Goal: Task Accomplishment & Management: Manage account settings

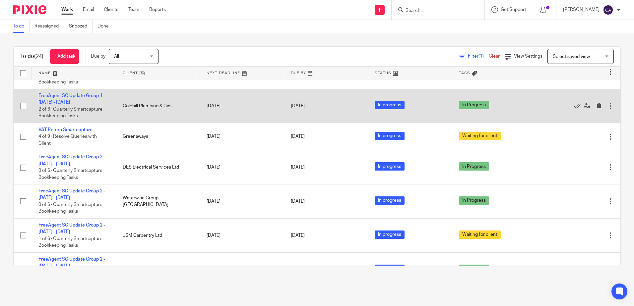
scroll to position [398, 0]
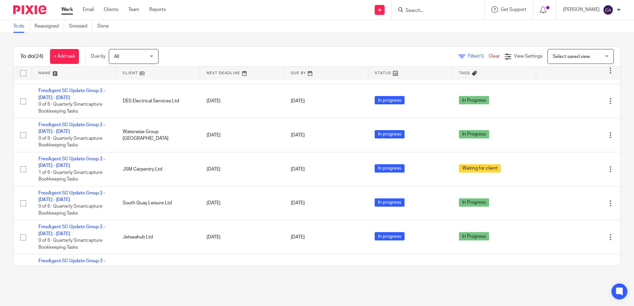
click at [144, 283] on main "To do Reassigned Snoozed Done To do (24) + Add task Due by All All Today Tomorr…" at bounding box center [317, 153] width 634 height 306
click at [52, 71] on link at bounding box center [74, 73] width 84 height 13
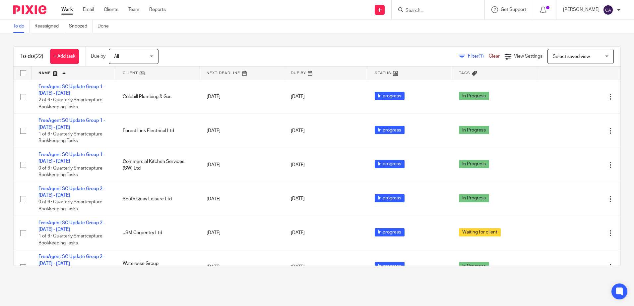
click at [183, 286] on main "To do Reassigned Snoozed Done To do (22) + Add task Due by All All Today Tomorr…" at bounding box center [317, 153] width 634 height 306
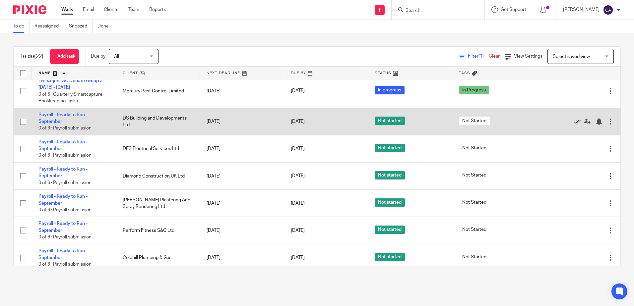
scroll to position [403, 0]
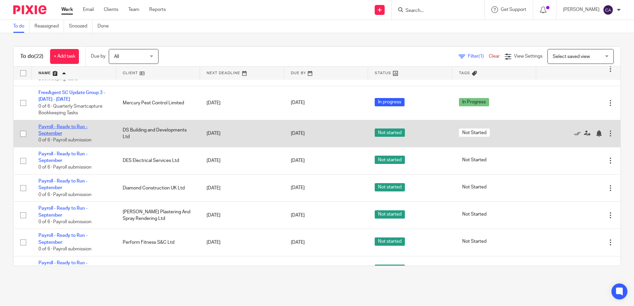
click at [67, 127] on link "Payroll - Ready to Run - September" at bounding box center [62, 130] width 49 height 11
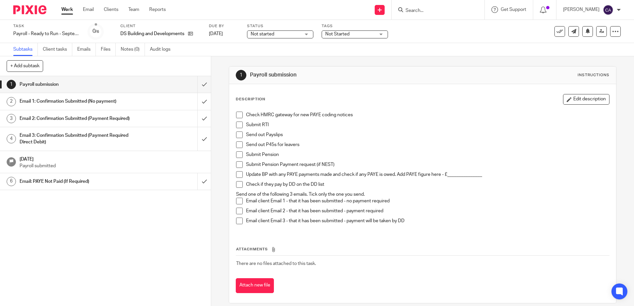
click at [285, 117] on p "Check HMRC gateway for new PAYE coding notices" at bounding box center [427, 115] width 363 height 7
click at [192, 32] on icon at bounding box center [190, 33] width 5 height 5
click at [237, 115] on span at bounding box center [239, 115] width 7 height 7
click at [239, 124] on span at bounding box center [239, 125] width 7 height 7
click at [237, 134] on span at bounding box center [239, 135] width 7 height 7
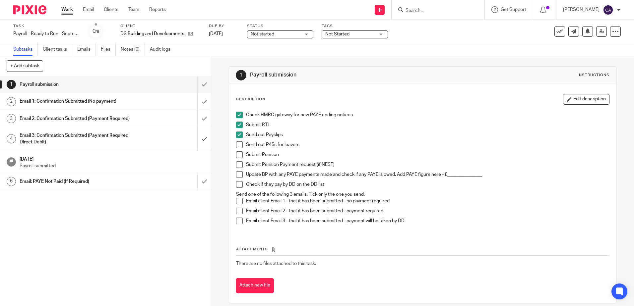
click at [238, 202] on span at bounding box center [239, 201] width 7 height 7
click at [90, 104] on h1 "Email 1: Confirmation Submitted (No payment)" at bounding box center [77, 101] width 114 height 10
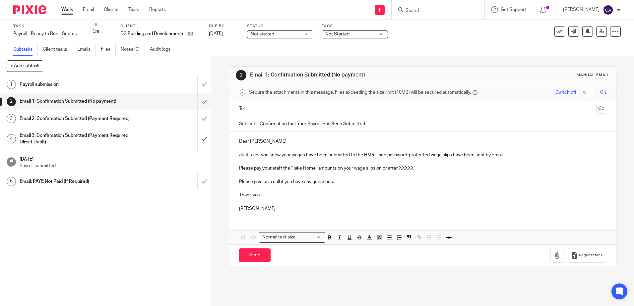
click at [347, 171] on p "Please pay your staff the "Take Home" amounts on your wage slips on or after XX…" at bounding box center [422, 168] width 367 height 7
click at [341, 177] on p at bounding box center [422, 175] width 367 height 7
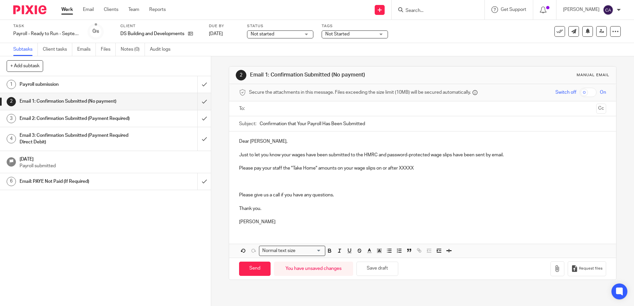
click at [242, 183] on p at bounding box center [422, 182] width 367 height 7
click at [337, 215] on p at bounding box center [422, 215] width 367 height 7
click at [246, 156] on p "Just to let you know your wages have been submitted to the HMRC and password-pr…" at bounding box center [422, 155] width 367 height 7
click at [386, 156] on p "Just to let you know your wages have been submitted to the HMRC and password-pr…" at bounding box center [422, 155] width 367 height 7
click at [454, 156] on p "Just to let you know your wages have been submitted to the HMRC and a password-…" at bounding box center [422, 155] width 367 height 7
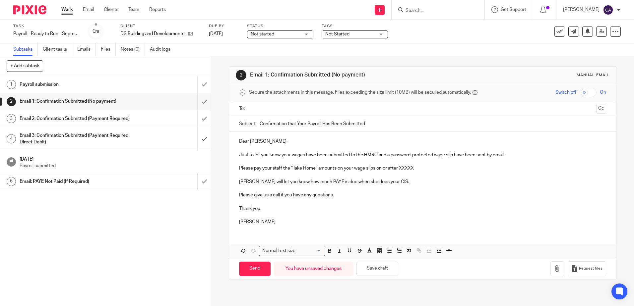
click at [462, 154] on p "Just to let you know your wages have been submitted to the HMRC and a password-…" at bounding box center [422, 155] width 367 height 7
click at [462, 155] on p "Just to let you know your wages have been submitted to the HMRC and a password-…" at bounding box center [422, 155] width 367 height 7
click at [462, 156] on p "Just to let you know your wages have been submitted to the HMRC and a password-…" at bounding box center [422, 155] width 367 height 7
click at [464, 156] on p "Just to let you know your wages have been submitted to the HMRC and a password-…" at bounding box center [422, 155] width 367 height 7
click at [464, 166] on p "Please pay your staff the "Take Home" amounts on your wage slips on or after XX…" at bounding box center [422, 168] width 367 height 7
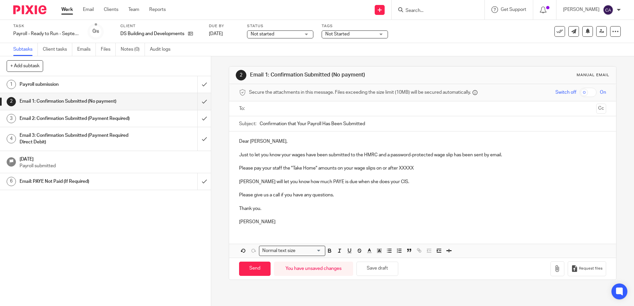
click at [275, 167] on p "Please pay your staff the "Take Home" amounts on your wage slips on or after XX…" at bounding box center [422, 168] width 367 height 7
click at [333, 169] on p "Please pay yourself the "Take Home" amounts on your wage slips on or after XXXXX" at bounding box center [422, 168] width 367 height 7
click at [369, 169] on p "Please pay yourself the "Take Home" amount on your wage slips on or after XXXXX" at bounding box center [422, 168] width 367 height 7
click at [397, 168] on p "Please pay yourself the "Take Home" amount on your wage slip on or after XXXXX" at bounding box center [422, 168] width 367 height 7
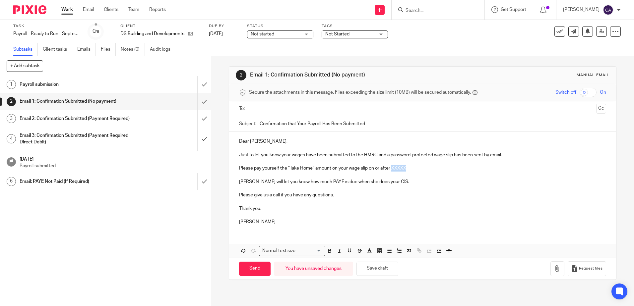
click at [397, 168] on p "Please pay yourself the "Take Home" amount on your wage slip on or after XXXXX" at bounding box center [422, 168] width 367 height 7
click at [409, 167] on p "Please pay yourself the "Take Home" amount on your wage slip on or after XXXXX" at bounding box center [422, 168] width 367 height 7
click at [402, 168] on p "Please pay yourself the "Take Home" amount on your wage slip on or after XXXXX" at bounding box center [422, 168] width 367 height 7
click at [400, 170] on p "Please pay yourself the "Take Home" amount on your wage slip on or after XXXXX" at bounding box center [422, 168] width 367 height 7
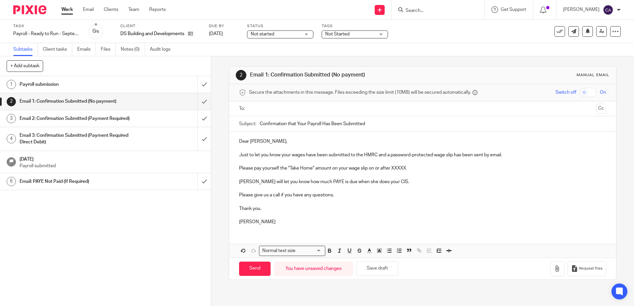
click at [396, 168] on p "Please pay yourself the "Take Home" amount on your wage slip on or after XXXXX" at bounding box center [422, 168] width 367 height 7
click at [397, 168] on p "Please pay yourself the "Take Home" amount on your wage slip on or after XXXXX" at bounding box center [422, 168] width 367 height 7
click at [408, 164] on p at bounding box center [422, 161] width 367 height 7
click at [397, 167] on p "Please pay yourself the "Take Home" amount on your wage slip on or after XXXXX" at bounding box center [422, 168] width 367 height 7
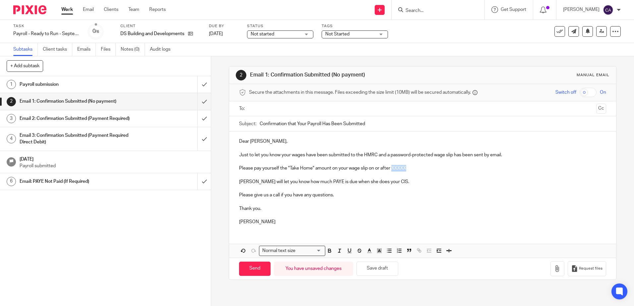
click at [397, 167] on p "Please pay yourself the "Take Home" amount on your wage slip on or after XXXXX" at bounding box center [422, 168] width 367 height 7
click at [397, 179] on p "Clare will let you know how much PAYE is due when she does your CIS." at bounding box center [422, 182] width 367 height 7
click at [369, 209] on p "Thank you." at bounding box center [422, 209] width 367 height 7
click at [239, 219] on p "[PERSON_NAME]" at bounding box center [422, 222] width 367 height 7
click at [250, 222] on p "[PERSON_NAME]" at bounding box center [422, 222] width 367 height 7
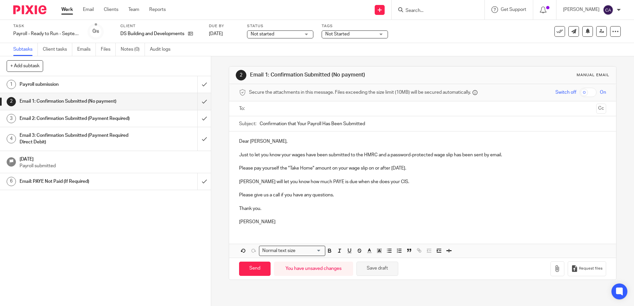
click at [375, 271] on button "Save draft" at bounding box center [377, 269] width 42 height 14
click at [387, 188] on p at bounding box center [422, 188] width 367 height 7
click at [373, 210] on p "Thank you." at bounding box center [422, 209] width 367 height 7
drag, startPoint x: 392, startPoint y: 169, endPoint x: 425, endPoint y: 170, distance: 32.8
click at [425, 170] on p "Please pay yourself the "Take Home" amount on your wage slip on or after 30th S…" at bounding box center [422, 168] width 367 height 7
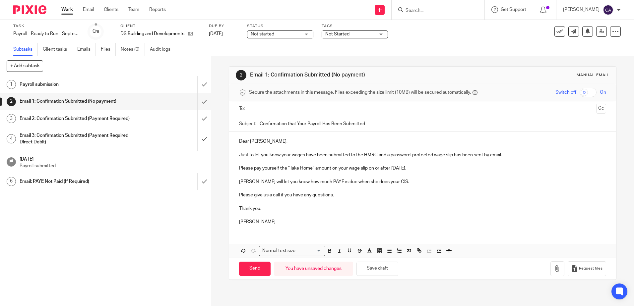
click at [398, 180] on p "Clare will let you know how much PAYE is due when she does your CIS." at bounding box center [422, 182] width 367 height 7
click at [393, 170] on p "Please pay yourself the "Take Home" amount on your wage slip on or after 30th S…" at bounding box center [422, 168] width 367 height 7
click at [393, 169] on p "Please pay yourself the "Take Home" amount on your wage slip on or after 30th S…" at bounding box center [422, 168] width 367 height 7
click at [393, 168] on p "Please pay yourself the "Take Home" amount on your wage slip on or after 30th S…" at bounding box center [422, 168] width 367 height 7
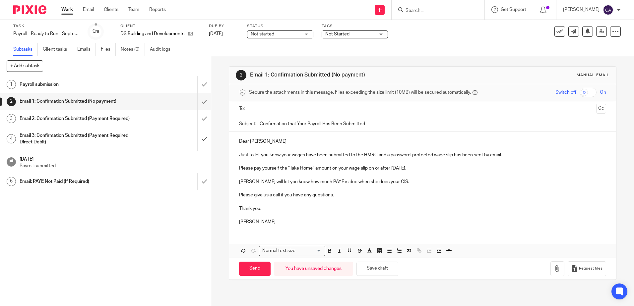
click at [355, 202] on p at bounding box center [422, 202] width 367 height 7
click at [379, 278] on div "Send You have unsaved changes Save draft Request files" at bounding box center [422, 269] width 387 height 22
click at [377, 270] on button "Save draft" at bounding box center [377, 269] width 42 height 14
click at [265, 107] on input "text" at bounding box center [422, 109] width 342 height 8
click at [315, 214] on p at bounding box center [422, 216] width 367 height 7
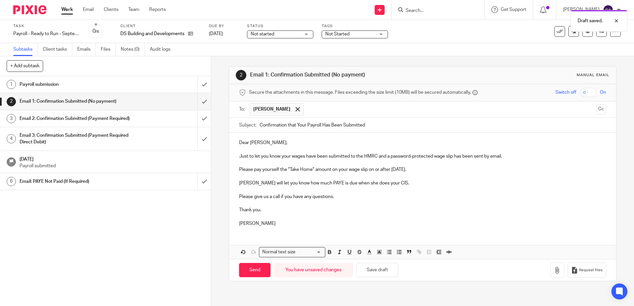
click at [321, 216] on p at bounding box center [422, 216] width 367 height 7
click at [304, 224] on p "[PERSON_NAME]" at bounding box center [422, 223] width 367 height 7
click at [379, 274] on button "Save draft" at bounding box center [377, 270] width 42 height 14
click at [381, 272] on button "Save draft" at bounding box center [377, 270] width 42 height 14
click at [249, 272] on input "Send" at bounding box center [254, 270] width 31 height 14
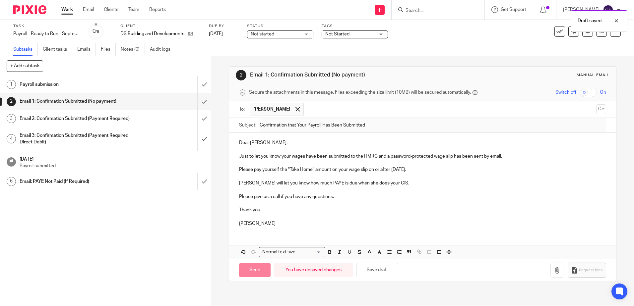
type input "Sent"
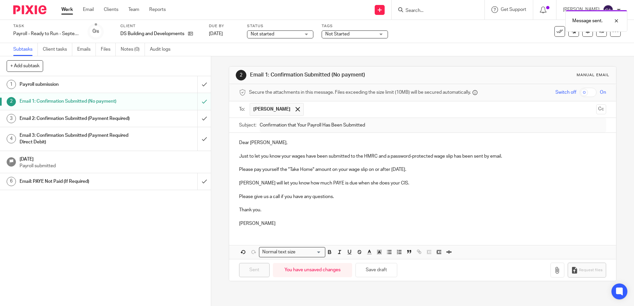
click at [138, 85] on div "Payroll submission" at bounding box center [105, 85] width 171 height 10
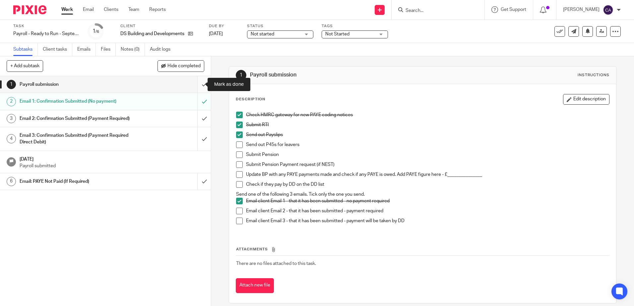
click at [195, 86] on input "submit" at bounding box center [105, 84] width 211 height 17
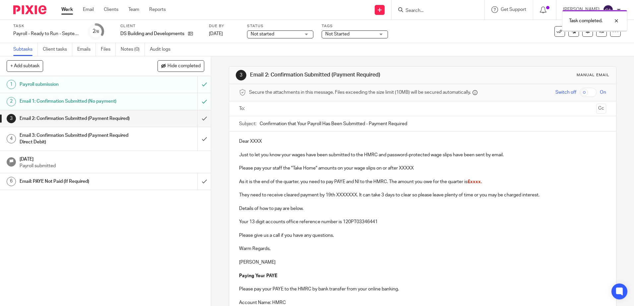
click at [340, 39] on div "Task Payroll - Ready to Run - September Save Payroll - Ready to Run - September…" at bounding box center [317, 31] width 634 height 23
click at [340, 37] on span "Not Started" at bounding box center [350, 34] width 50 height 7
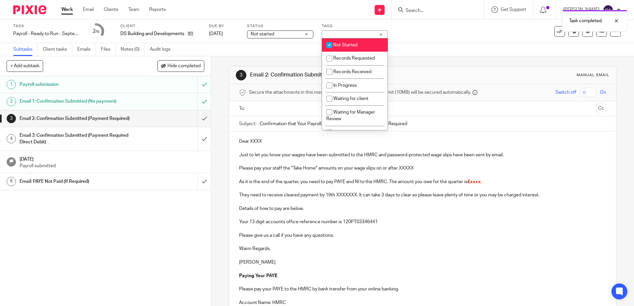
click at [334, 47] on input "checkbox" at bounding box center [329, 45] width 13 height 13
checkbox input "false"
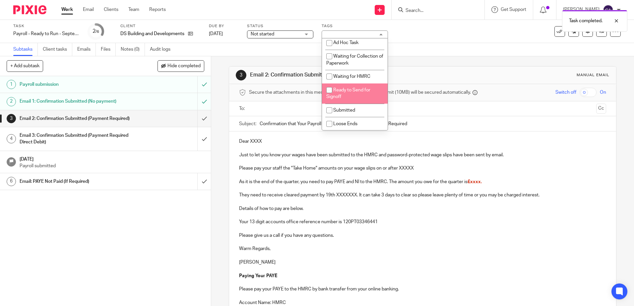
scroll to position [178, 0]
click at [336, 109] on span "Submitted" at bounding box center [344, 110] width 22 height 5
checkbox input "true"
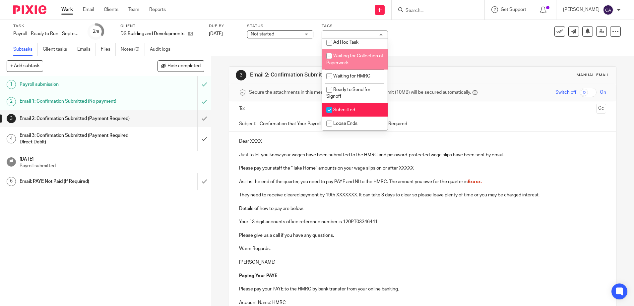
click at [282, 50] on div "Subtasks Client tasks Emails Files Notes (0) Audit logs" at bounding box center [317, 49] width 634 height 13
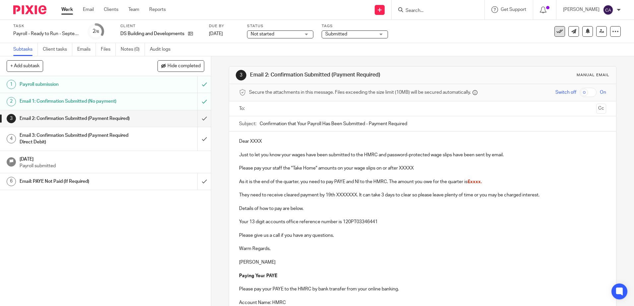
click at [556, 32] on icon at bounding box center [559, 31] width 7 height 7
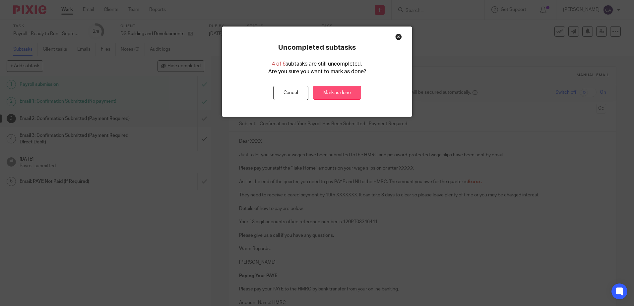
click at [331, 93] on link "Mark as done" at bounding box center [337, 93] width 48 height 14
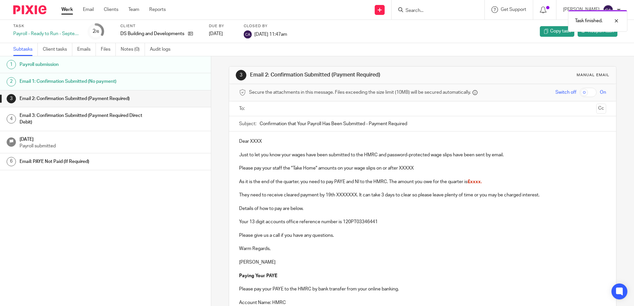
click at [67, 12] on link "Work" at bounding box center [67, 9] width 12 height 7
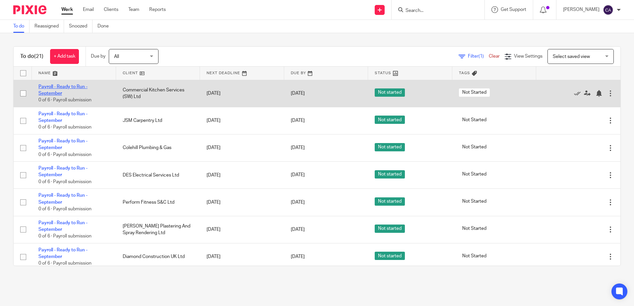
click at [52, 87] on link "Payroll - Ready to Run - September" at bounding box center [62, 90] width 49 height 11
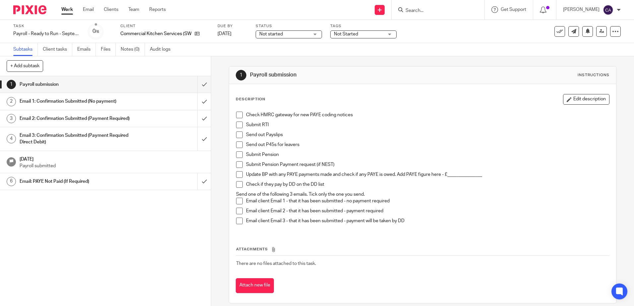
click at [239, 114] on span at bounding box center [239, 115] width 7 height 7
click at [237, 126] on span at bounding box center [239, 125] width 7 height 7
click at [238, 135] on span at bounding box center [239, 135] width 7 height 7
click at [237, 203] on span at bounding box center [239, 201] width 7 height 7
click at [57, 101] on h1 "Email 1: Confirmation Submitted (No payment)" at bounding box center [77, 101] width 114 height 10
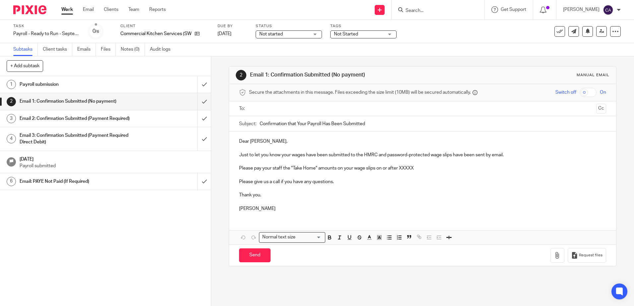
click at [416, 154] on p "Just to let you know your wages have been submitted to the HMRC and password-pr…" at bounding box center [422, 155] width 367 height 7
click at [382, 177] on p at bounding box center [422, 175] width 367 height 7
click at [276, 166] on p "Please pay your staff the "Take Home" amounts on your wage slips on or after XX…" at bounding box center [422, 168] width 367 height 7
click at [385, 167] on p "Please pay the "Take Home" amounts on your wage slips on or after XXXXX" at bounding box center [422, 168] width 367 height 7
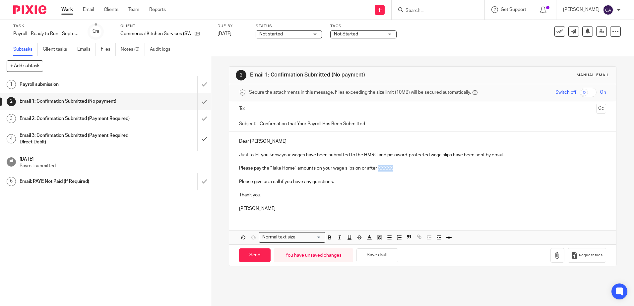
click at [385, 167] on p "Please pay the "Take Home" amounts on your wage slips on or after XXXXX" at bounding box center [422, 168] width 367 height 7
click at [318, 200] on p at bounding box center [422, 202] width 367 height 7
click at [389, 253] on button "Save draft" at bounding box center [377, 256] width 42 height 14
click at [285, 107] on input "text" at bounding box center [422, 109] width 342 height 8
click at [315, 190] on p at bounding box center [422, 190] width 367 height 7
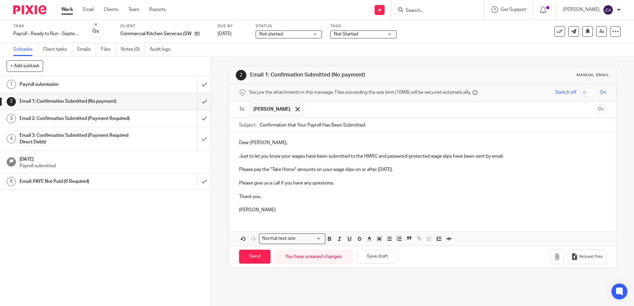
click at [302, 214] on div "Dear Richard, Just to let you know your wages have been submitted to the HMRC a…" at bounding box center [422, 176] width 387 height 86
click at [380, 257] on button "Save draft" at bounding box center [377, 257] width 42 height 14
click at [359, 183] on p "Please give us a call if you have any questions." at bounding box center [422, 183] width 367 height 7
click at [261, 208] on p "Chloe" at bounding box center [422, 210] width 367 height 7
click at [373, 259] on button "Save draft" at bounding box center [377, 257] width 42 height 14
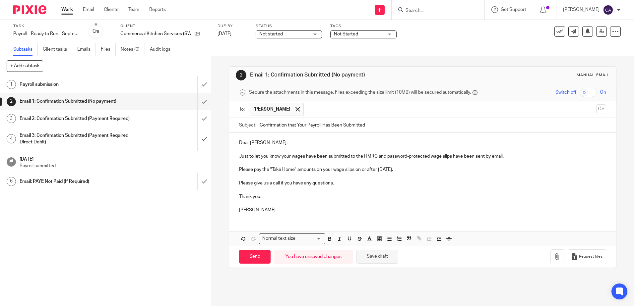
click at [380, 259] on button "Save draft" at bounding box center [377, 257] width 42 height 14
click at [268, 205] on p at bounding box center [422, 203] width 367 height 7
click at [368, 255] on button "Save draft" at bounding box center [377, 257] width 42 height 14
click at [247, 257] on input "Send" at bounding box center [254, 257] width 31 height 14
type input "Sent"
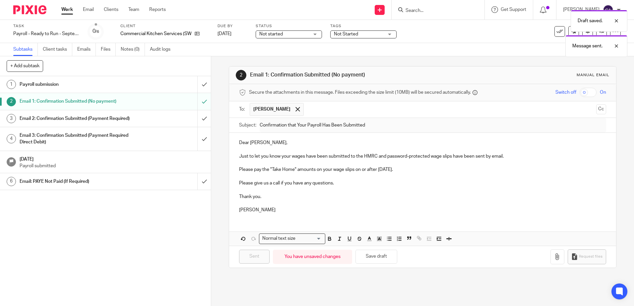
click at [343, 33] on div "Draft saved. Message sent." at bounding box center [472, 32] width 310 height 50
click at [387, 34] on div "Draft saved. Message sent." at bounding box center [472, 32] width 310 height 50
click at [391, 36] on div "Not Started" at bounding box center [363, 34] width 66 height 8
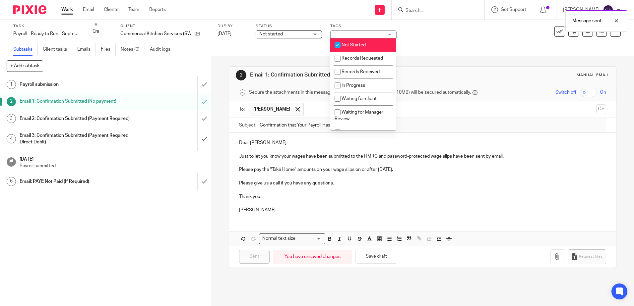
click at [346, 48] on li "Not Started" at bounding box center [363, 45] width 66 height 14
checkbox input "false"
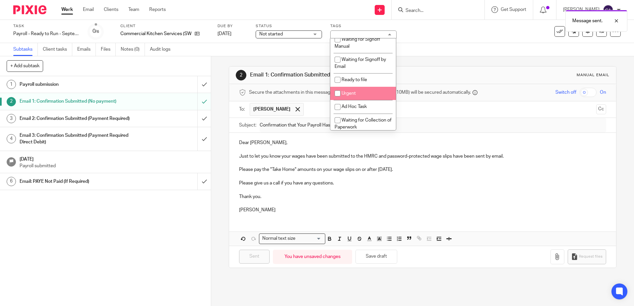
scroll to position [178, 0]
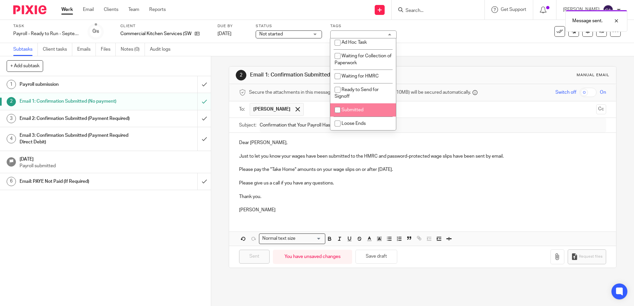
click at [355, 108] on span "Submitted" at bounding box center [352, 110] width 22 height 5
checkbox input "true"
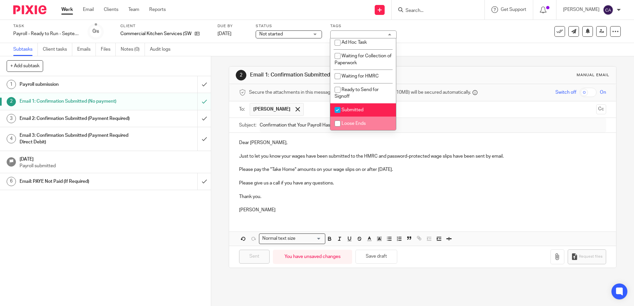
click at [428, 168] on p "Please pay the "Take Home" amounts on your wage slips on or after 26th Septembe…" at bounding box center [422, 169] width 367 height 7
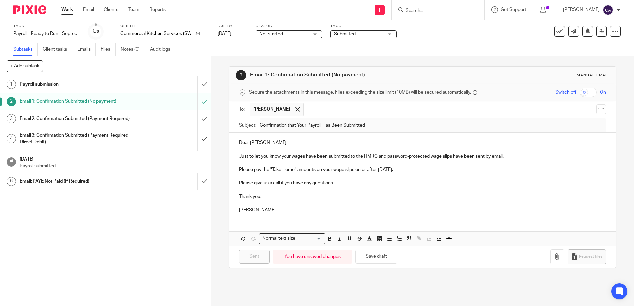
click at [65, 81] on h1 "Payroll submission" at bounding box center [77, 85] width 114 height 10
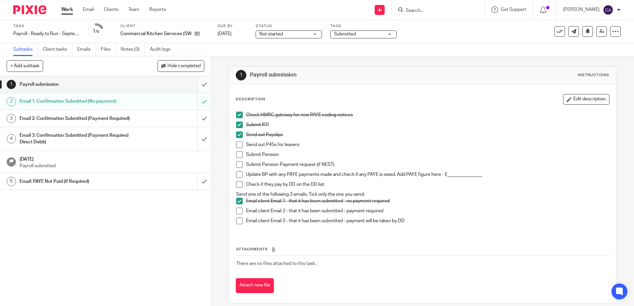
click at [196, 86] on input "submit" at bounding box center [105, 84] width 211 height 17
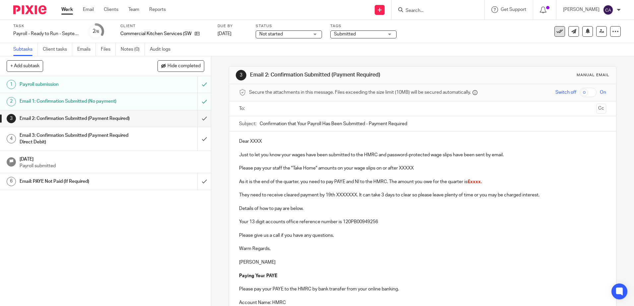
click at [556, 31] on icon at bounding box center [559, 31] width 7 height 7
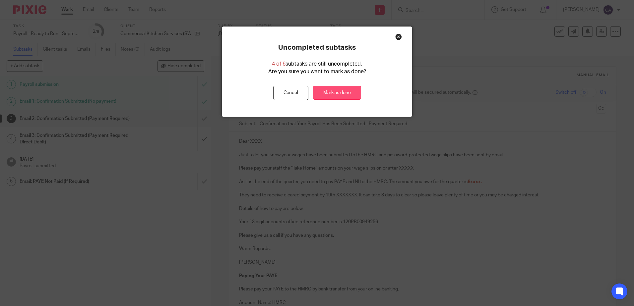
click at [332, 92] on link "Mark as done" at bounding box center [337, 93] width 48 height 14
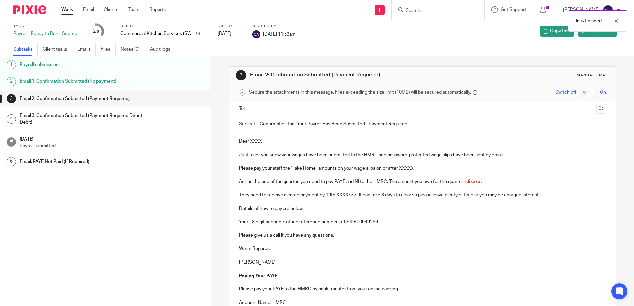
click at [65, 9] on link "Work" at bounding box center [67, 9] width 12 height 7
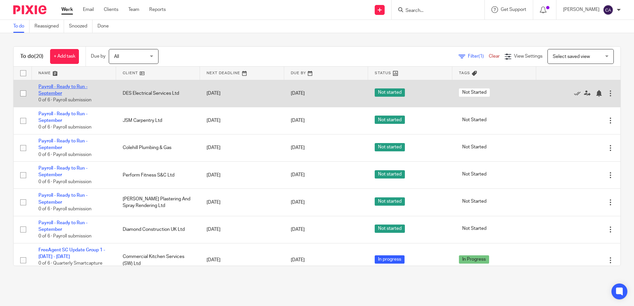
click at [60, 87] on link "Payroll - Ready to Run - September" at bounding box center [62, 90] width 49 height 11
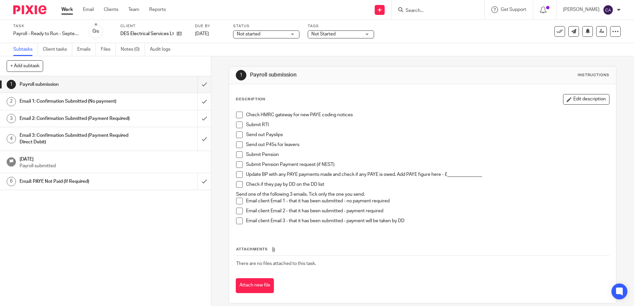
click at [236, 115] on span at bounding box center [239, 115] width 7 height 7
click at [238, 125] on span at bounding box center [239, 125] width 7 height 7
click at [239, 134] on span at bounding box center [239, 135] width 7 height 7
click at [124, 120] on h1 "Email 2: Confirmation Submitted (Payment Required)" at bounding box center [77, 119] width 114 height 10
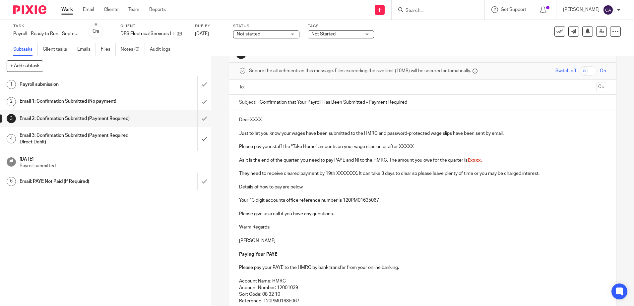
scroll to position [33, 0]
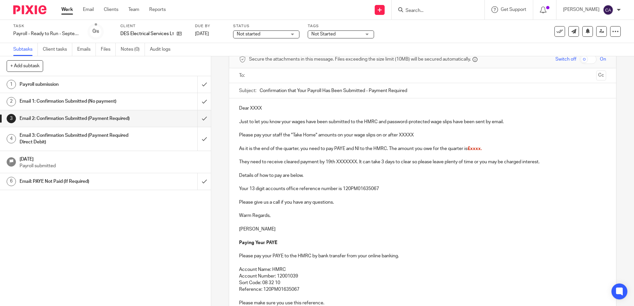
click at [88, 86] on h1 "Payroll submission" at bounding box center [77, 85] width 114 height 10
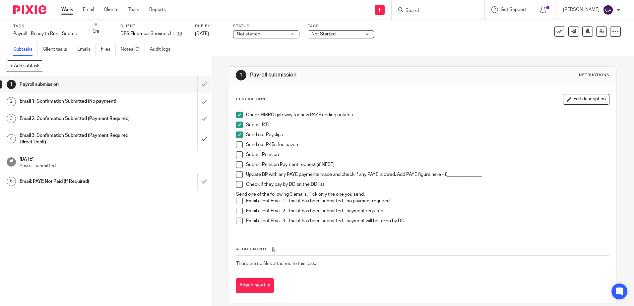
click at [300, 155] on p "Submit Pension" at bounding box center [427, 154] width 363 height 7
click at [298, 135] on p "Send out Payslips" at bounding box center [427, 135] width 363 height 7
click at [315, 156] on p "Submit Pension" at bounding box center [427, 154] width 363 height 7
click at [239, 202] on span at bounding box center [239, 201] width 7 height 7
click at [117, 99] on h1 "Email 1: Confirmation Submitted (No payment)" at bounding box center [77, 101] width 114 height 10
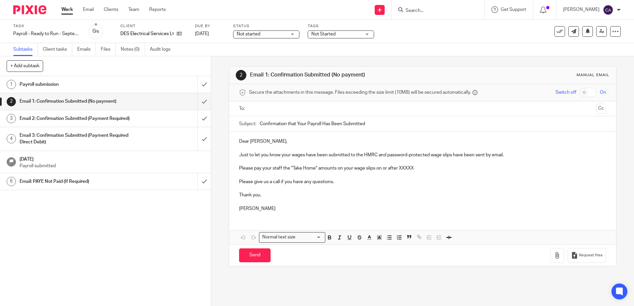
click at [327, 175] on p at bounding box center [422, 175] width 367 height 7
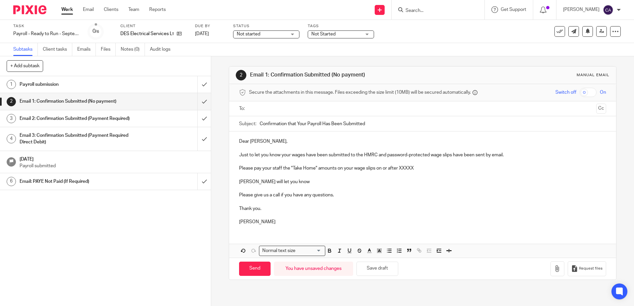
click at [304, 184] on p "[PERSON_NAME] will let you know" at bounding box center [422, 182] width 367 height 7
click at [275, 168] on p "Please pay your staff the "Take Home" amounts on your wage slips on or after XX…" at bounding box center [422, 168] width 367 height 7
click at [385, 168] on p "Please pay the "Take Home" amounts on your wage slips on or after XXXXX" at bounding box center [422, 168] width 367 height 7
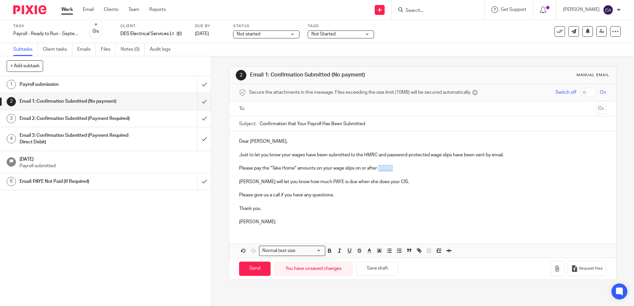
click at [386, 168] on p "Please pay the "Take Home" amounts on your wage slips on or after XXXXX" at bounding box center [422, 168] width 367 height 7
click at [358, 199] on p at bounding box center [422, 202] width 367 height 7
click at [370, 272] on button "Save draft" at bounding box center [377, 269] width 42 height 14
click at [281, 108] on input "text" at bounding box center [422, 109] width 342 height 8
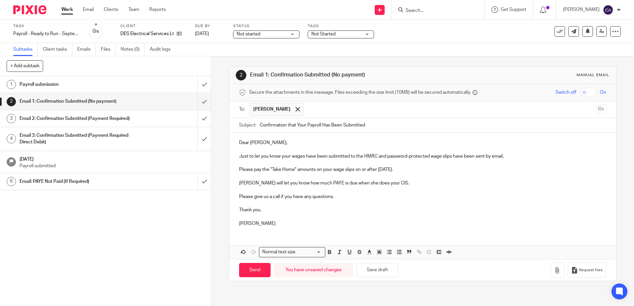
click at [310, 156] on p "Just to let you know your wages have been submitted to the HMRC and password-pr…" at bounding box center [422, 156] width 367 height 7
click at [309, 192] on p at bounding box center [422, 190] width 367 height 7
click at [380, 273] on button "Save draft" at bounding box center [377, 270] width 42 height 14
click at [375, 273] on button "Save draft" at bounding box center [377, 270] width 42 height 14
click at [248, 270] on input "Send" at bounding box center [254, 270] width 31 height 14
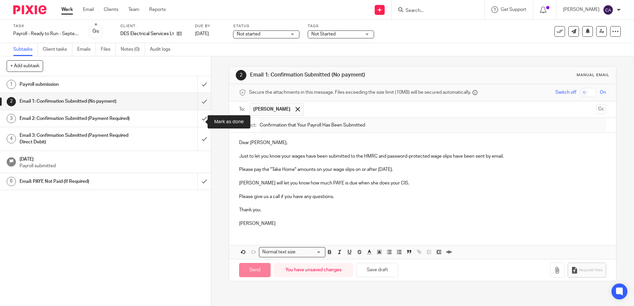
type input "Sent"
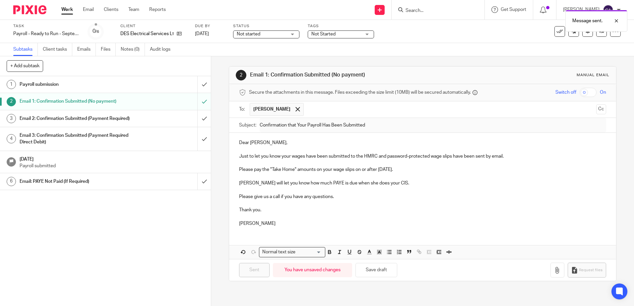
click at [89, 84] on h1 "Payroll submission" at bounding box center [77, 85] width 114 height 10
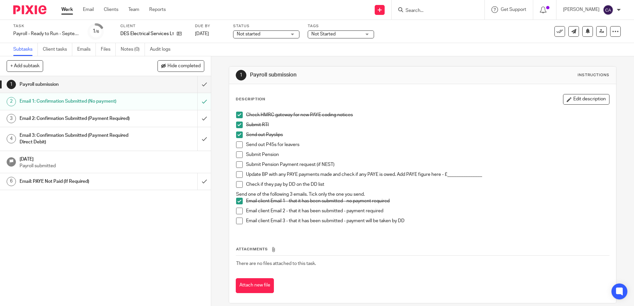
click at [197, 84] on input "submit" at bounding box center [105, 84] width 211 height 17
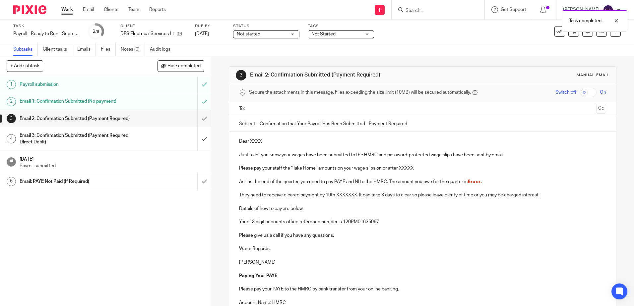
click at [147, 86] on div "Payroll submission" at bounding box center [105, 85] width 171 height 10
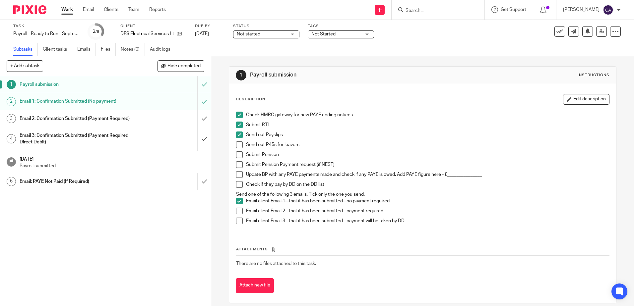
click at [347, 34] on span "Not Started" at bounding box center [336, 34] width 50 height 7
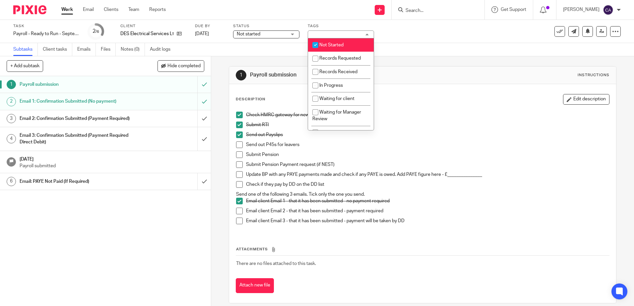
click at [330, 46] on span "Not Started" at bounding box center [331, 45] width 24 height 5
checkbox input "false"
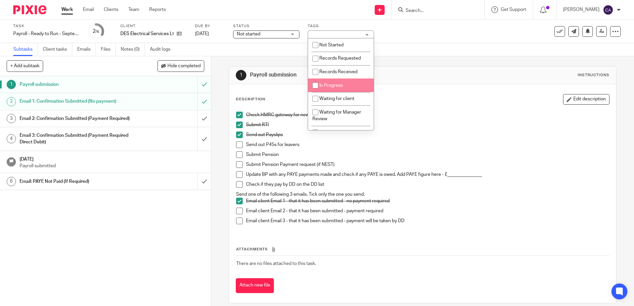
scroll to position [178, 0]
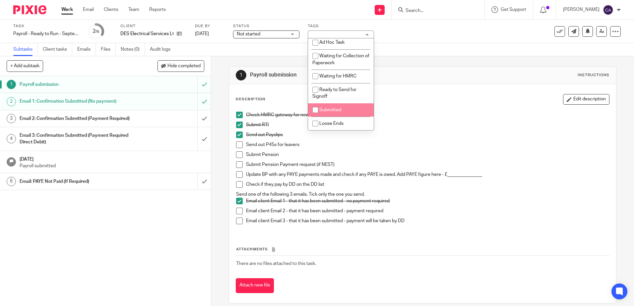
click at [336, 105] on li "Submitted" at bounding box center [341, 110] width 66 height 14
checkbox input "true"
click at [438, 120] on div "Check HMRC gateway for new PAYE coding notices" at bounding box center [427, 117] width 363 height 10
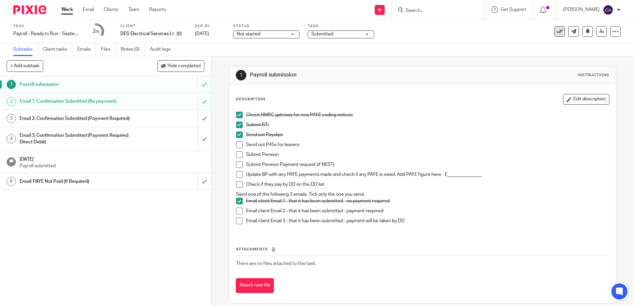
click at [556, 31] on icon at bounding box center [559, 31] width 7 height 7
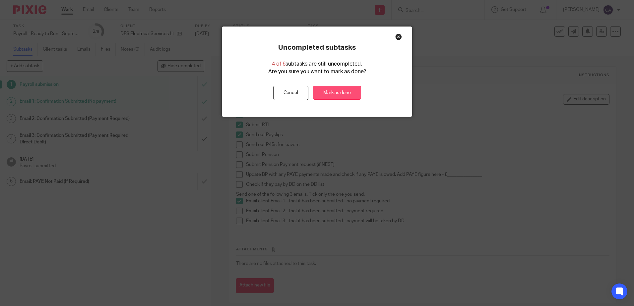
click at [330, 93] on link "Mark as done" at bounding box center [337, 93] width 48 height 14
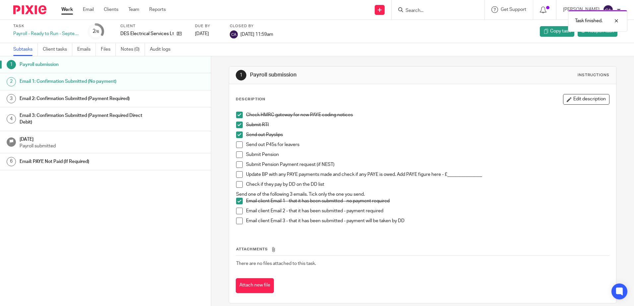
click at [66, 8] on link "Work" at bounding box center [67, 9] width 12 height 7
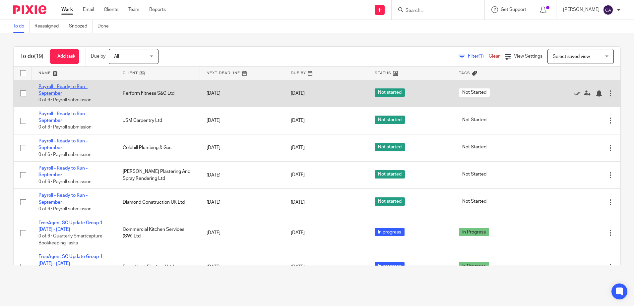
click at [58, 85] on link "Payroll - Ready to Run - September" at bounding box center [62, 90] width 49 height 11
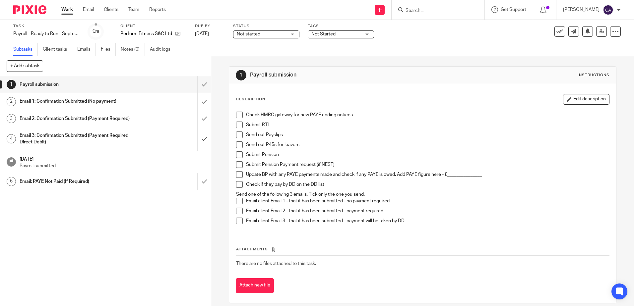
click at [240, 113] on span at bounding box center [239, 115] width 7 height 7
click at [236, 124] on span at bounding box center [239, 125] width 7 height 7
click at [236, 134] on span at bounding box center [239, 135] width 7 height 7
click at [236, 209] on span at bounding box center [239, 211] width 7 height 7
click at [83, 121] on h1 "Email 2: Confirmation Submitted (Payment Required)" at bounding box center [77, 119] width 114 height 10
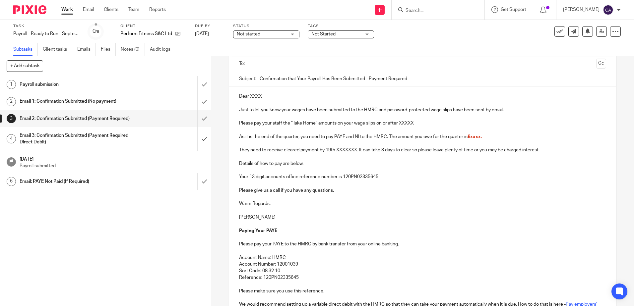
scroll to position [33, 0]
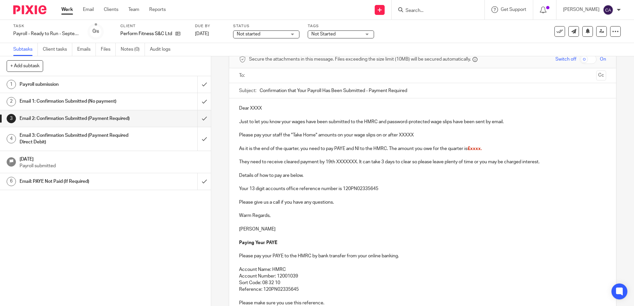
click at [475, 149] on span "£xxxx." at bounding box center [474, 149] width 14 height 5
click at [344, 162] on p "They need to receive cleared payment by 19th XXXXXXX. It can take 3 days to cle…" at bounding box center [422, 162] width 367 height 7
click at [324, 177] on p "Details of how to pay are below." at bounding box center [422, 175] width 367 height 7
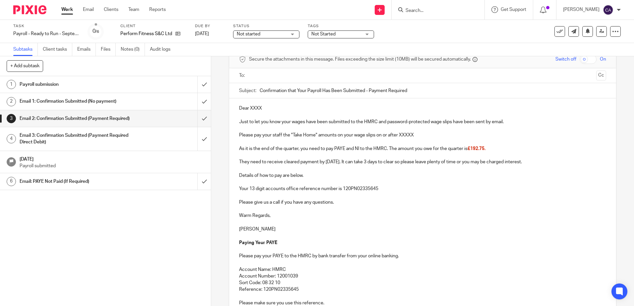
click at [406, 136] on p "Please pay your staff the "Take Home" amounts on your wage slips on or after XX…" at bounding box center [422, 135] width 367 height 7
click at [256, 107] on p "Dear XXXX" at bounding box center [422, 108] width 367 height 7
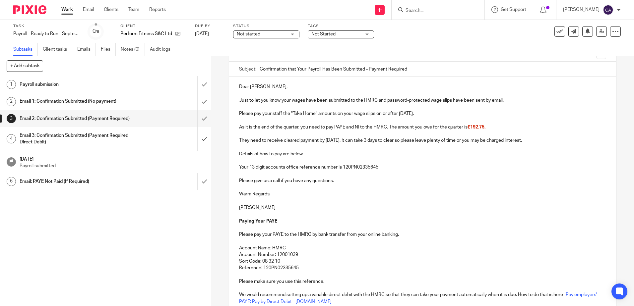
scroll to position [118, 0]
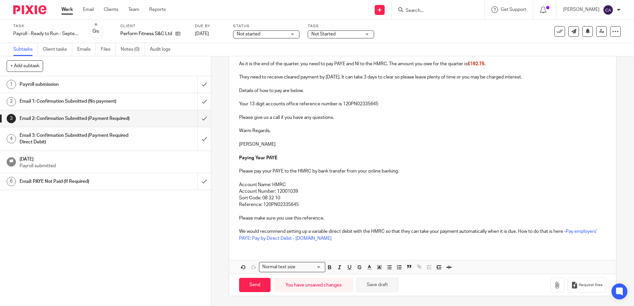
click at [364, 288] on button "Save draft" at bounding box center [377, 285] width 42 height 14
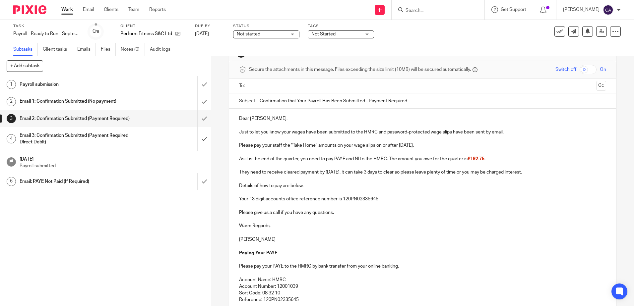
scroll to position [33, 0]
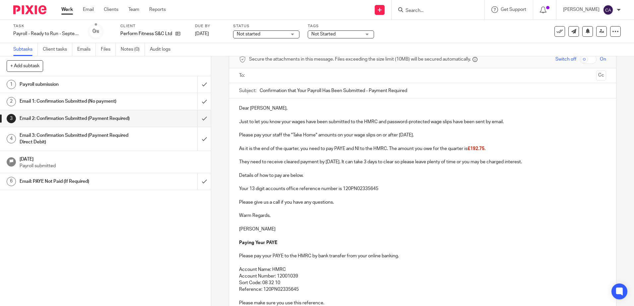
click at [370, 198] on p at bounding box center [422, 196] width 367 height 7
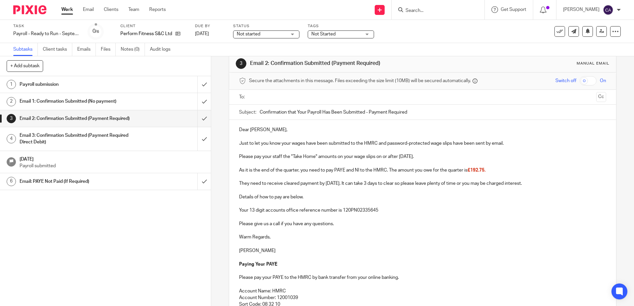
scroll to position [0, 0]
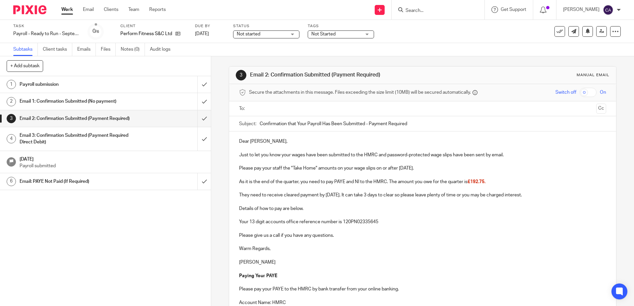
click at [262, 111] on input "text" at bounding box center [422, 109] width 342 height 8
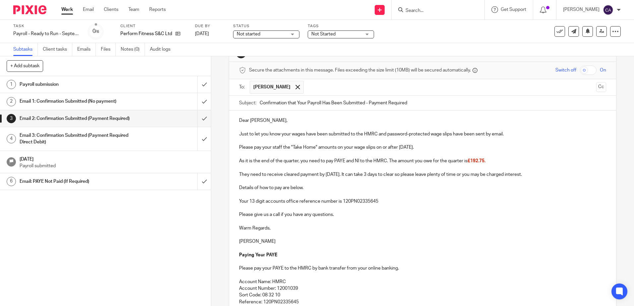
scroll to position [33, 0]
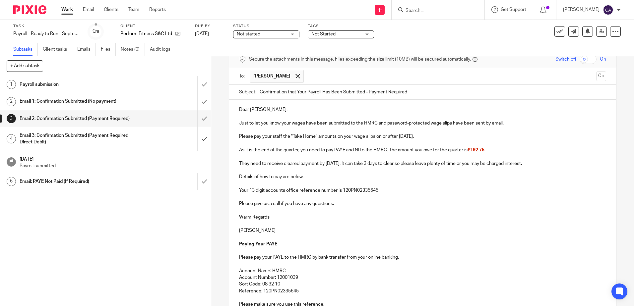
click at [328, 167] on p "They need to receive cleared payment by 19th October. It can take 3 days to cle…" at bounding box center [422, 163] width 367 height 7
click at [274, 136] on p "Please pay your staff the "Take Home" amounts on your wage slips on or after 26…" at bounding box center [422, 136] width 367 height 7
click at [397, 161] on p "They need to receive cleared payment by 19th October. It can take 3 days to cle…" at bounding box center [422, 163] width 367 height 7
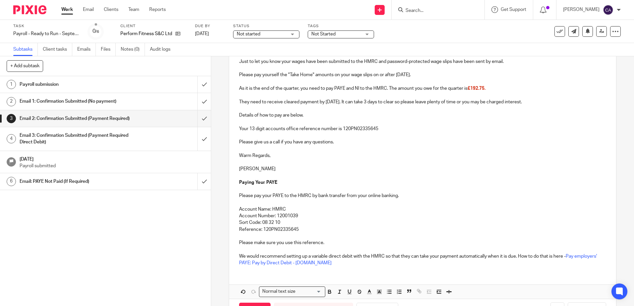
scroll to position [119, 0]
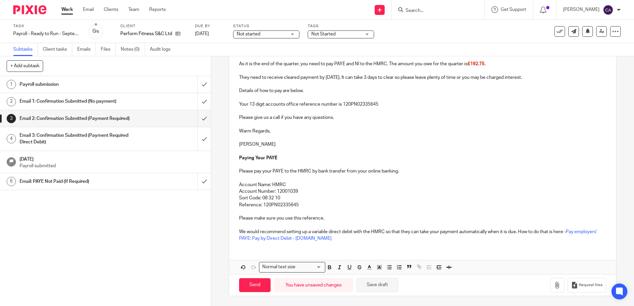
click at [370, 285] on button "Save draft" at bounding box center [377, 285] width 42 height 14
click at [249, 286] on input "Send" at bounding box center [254, 285] width 31 height 14
type input "Sent"
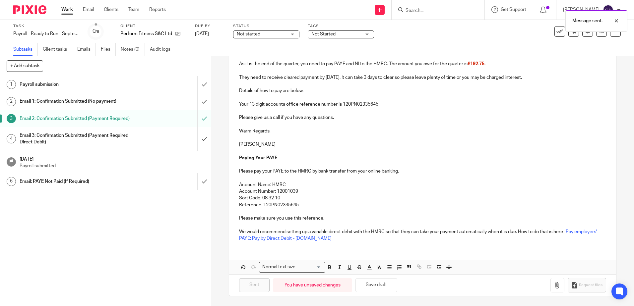
click at [66, 86] on h1 "Payroll submission" at bounding box center [77, 85] width 114 height 10
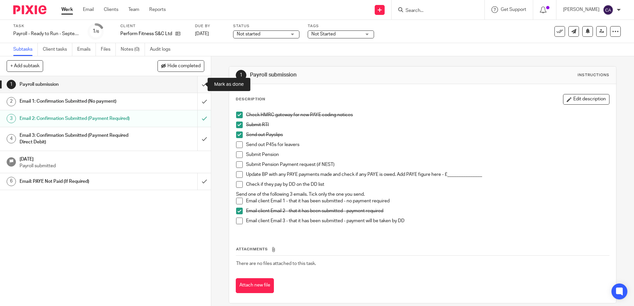
click at [197, 85] on input "submit" at bounding box center [105, 84] width 211 height 17
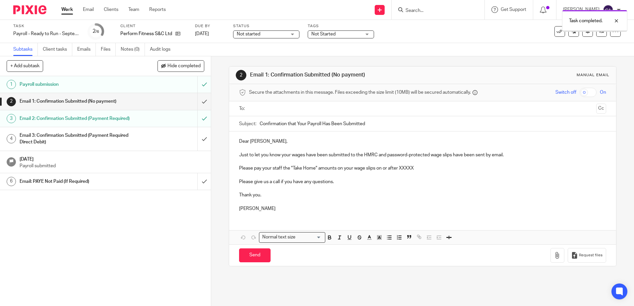
click at [340, 35] on span "Not Started" at bounding box center [336, 34] width 50 height 7
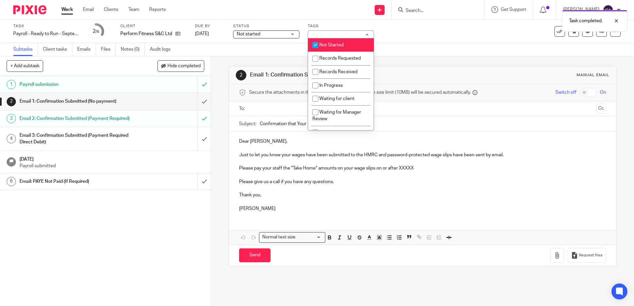
click at [336, 45] on span "Not Started" at bounding box center [331, 45] width 24 height 5
checkbox input "false"
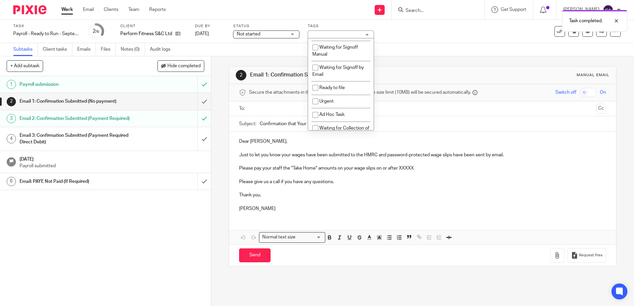
scroll to position [178, 0]
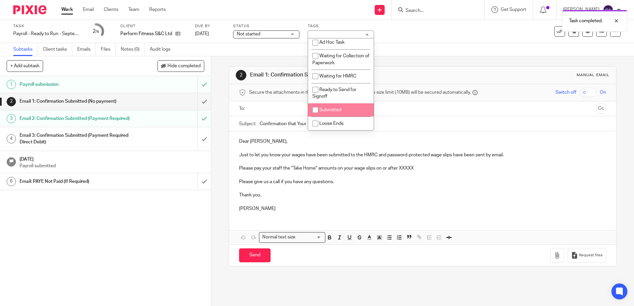
click at [332, 109] on span "Submitted" at bounding box center [330, 110] width 22 height 5
checkbox input "true"
click at [464, 164] on p at bounding box center [422, 161] width 367 height 7
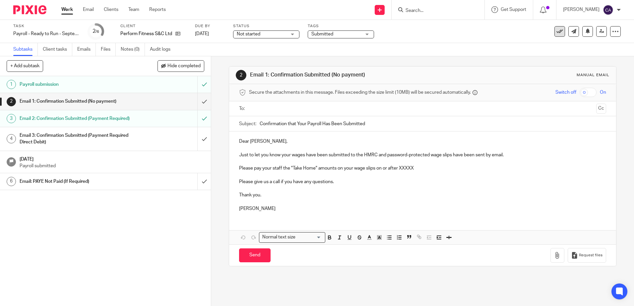
click at [556, 33] on icon at bounding box center [559, 31] width 7 height 7
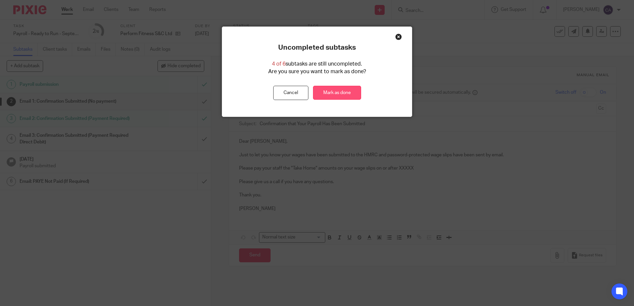
click at [344, 91] on link "Mark as done" at bounding box center [337, 93] width 48 height 14
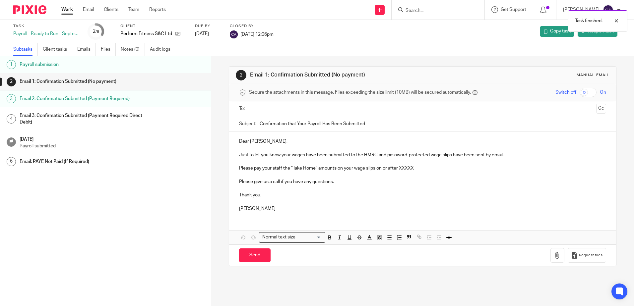
click at [65, 10] on link "Work" at bounding box center [67, 9] width 12 height 7
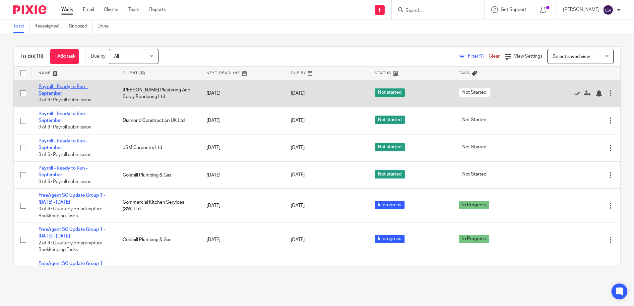
click at [66, 87] on link "Payroll - Ready to Run - September" at bounding box center [62, 90] width 49 height 11
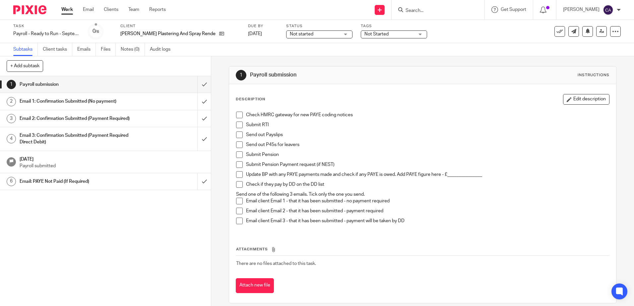
click at [236, 112] on span at bounding box center [239, 115] width 7 height 7
click at [237, 125] on span at bounding box center [239, 125] width 7 height 7
click at [239, 135] on span at bounding box center [239, 135] width 7 height 7
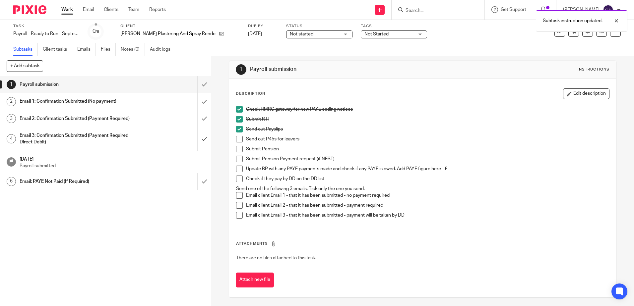
scroll to position [7, 0]
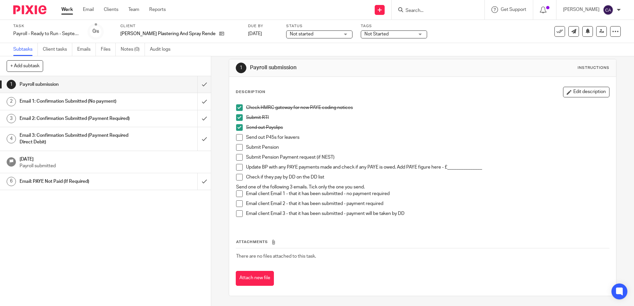
click at [237, 194] on span at bounding box center [239, 194] width 7 height 7
click at [93, 100] on h1 "Email 1: Confirmation Submitted (No payment)" at bounding box center [77, 101] width 114 height 10
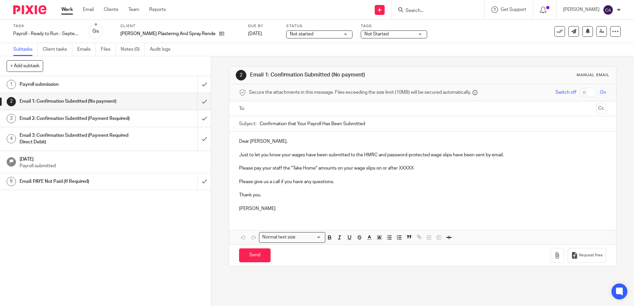
click at [63, 84] on h1 "Payroll submission" at bounding box center [77, 85] width 114 height 10
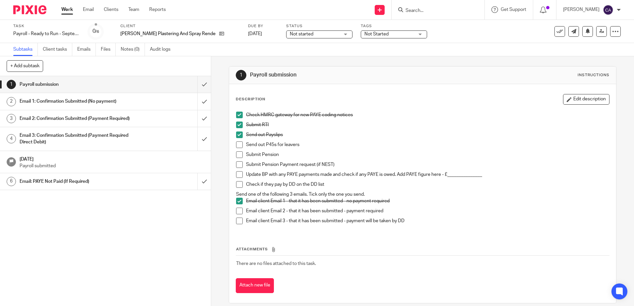
click at [101, 103] on h1 "Email 1: Confirmation Submitted (No payment)" at bounding box center [77, 101] width 114 height 10
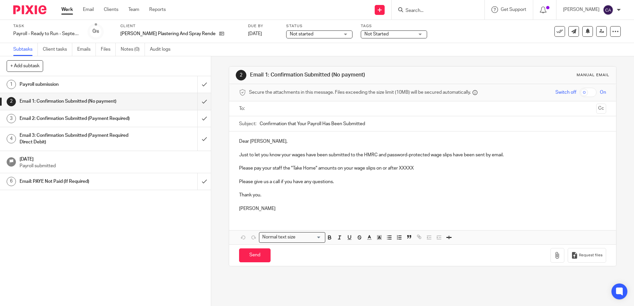
click at [388, 154] on p "Just to let you know your wages have been submitted to the HMRC and password-pr…" at bounding box center [422, 155] width 367 height 7
click at [453, 155] on p "Just to let you know your wages have been submitted to the HMRC and a password-…" at bounding box center [422, 155] width 367 height 7
drag, startPoint x: 454, startPoint y: 154, endPoint x: 454, endPoint y: 158, distance: 3.3
click at [453, 154] on p "Just to let you know your wages have been submitted to the HMRC and a password-…" at bounding box center [422, 155] width 367 height 7
click at [461, 153] on p "Just to let you know your wages have been submitted to the HMRC and a password-…" at bounding box center [422, 155] width 367 height 7
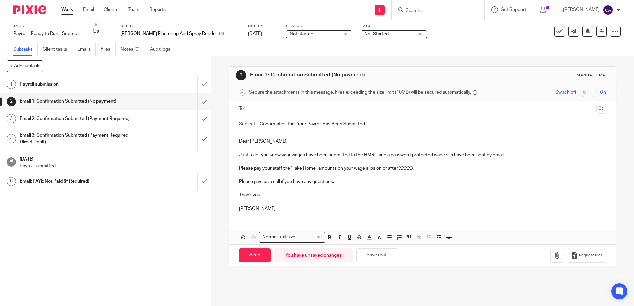
click at [464, 155] on p "Just to let you know your wages have been submitted to the HMRC and a password-…" at bounding box center [422, 155] width 367 height 7
click at [279, 165] on p "Please pay your staff the "Take Home" amounts on your wage slips on or after XX…" at bounding box center [422, 168] width 367 height 7
click at [277, 171] on p "Please pay your staff the "Take Home" amounts on your wage slips on or after XX…" at bounding box center [422, 168] width 367 height 7
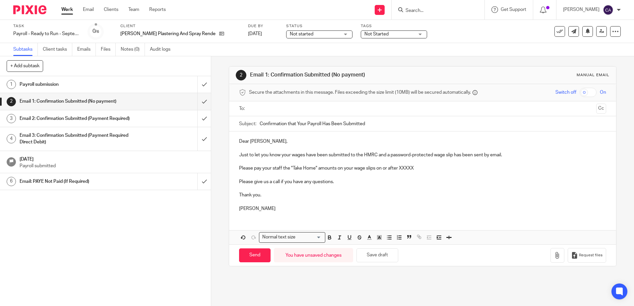
click at [277, 171] on p "Please pay your staff the "Take Home" amounts on your wage slips on or after XX…" at bounding box center [422, 168] width 367 height 7
click at [332, 168] on p "Please pay yourself the "Take Home" amounts on your wage slips on or after XXXXX" at bounding box center [422, 168] width 367 height 7
click at [369, 170] on p "Please pay yourself the "Take Home" amount on your wage slips on or after XXXXX" at bounding box center [422, 168] width 367 height 7
click at [403, 168] on p "Please pay yourself the "Take Home" amount on your wage slip on or after XXXXX" at bounding box center [422, 168] width 367 height 7
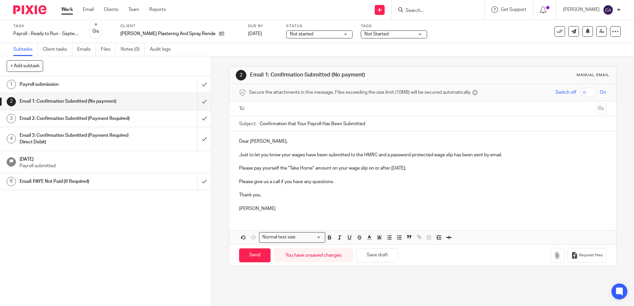
click at [377, 169] on p "Please pay yourself the "Take Home" amount on your wage slip on or after 26th S…" at bounding box center [422, 168] width 367 height 7
click at [429, 170] on p "Please pay yourself the "Take Home" amount on your wage slip on or after 26th S…" at bounding box center [422, 168] width 367 height 7
click at [441, 171] on p "Please pay yourself the "Take Home" amount on your wage slip on or after 26th S…" at bounding box center [422, 168] width 367 height 7
click at [446, 164] on p at bounding box center [422, 161] width 367 height 7
click at [439, 171] on p "Please pay yourself the "Take Home" amount on your wage slip on or after 26th S…" at bounding box center [422, 168] width 367 height 7
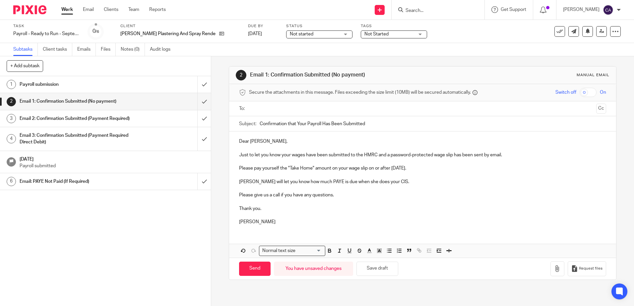
click at [281, 207] on p "Thank you." at bounding box center [422, 209] width 367 height 7
click at [323, 208] on p "Thank you." at bounding box center [422, 209] width 367 height 7
click at [304, 224] on p "Chloe" at bounding box center [422, 222] width 367 height 7
click at [374, 269] on button "Save draft" at bounding box center [377, 269] width 42 height 14
click at [119, 85] on h1 "Payroll submission" at bounding box center [77, 85] width 114 height 10
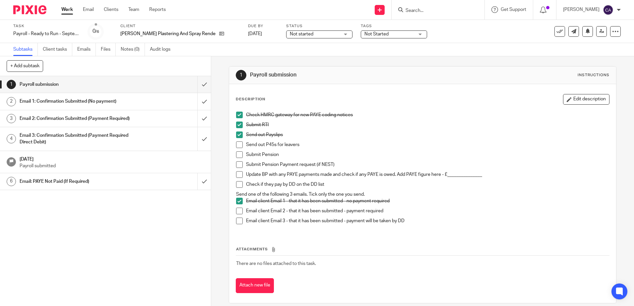
click at [107, 102] on h1 "Email 1: Confirmation Submitted (No payment)" at bounding box center [77, 101] width 114 height 10
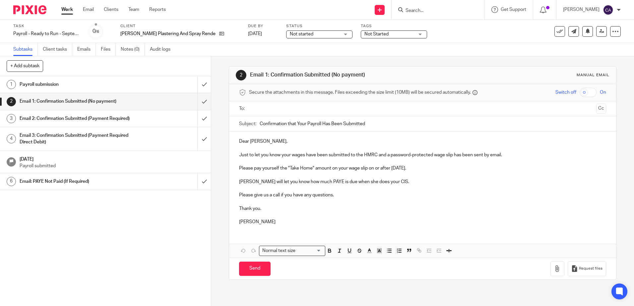
click at [280, 110] on input "text" at bounding box center [422, 109] width 342 height 8
click at [306, 184] on p "Clare will let you know how much PAYE is due when she does your CIS." at bounding box center [422, 183] width 367 height 7
click at [318, 207] on p "Thank you." at bounding box center [422, 210] width 367 height 7
click at [383, 199] on p "Please give us a call if you have any questions." at bounding box center [422, 197] width 367 height 7
click at [345, 218] on p at bounding box center [422, 216] width 367 height 7
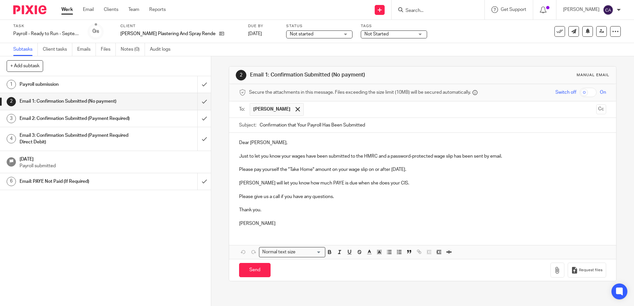
click at [280, 223] on p "[PERSON_NAME]" at bounding box center [422, 223] width 367 height 7
click at [251, 269] on input "Send" at bounding box center [254, 270] width 31 height 14
type input "Sent"
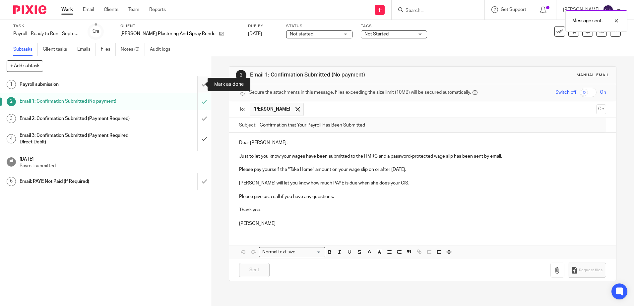
click at [198, 83] on input "submit" at bounding box center [105, 84] width 211 height 17
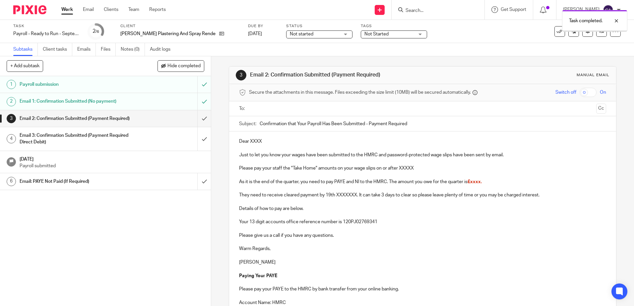
click at [390, 33] on span "Not Started" at bounding box center [389, 34] width 50 height 7
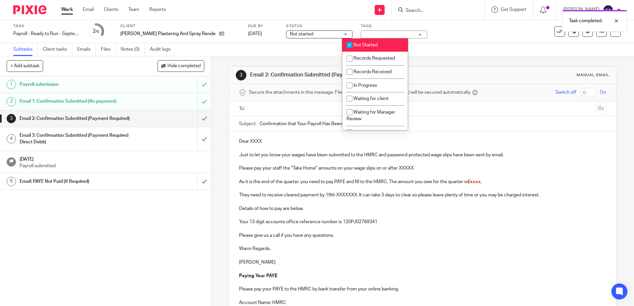
click at [372, 46] on span "Not Started" at bounding box center [365, 45] width 24 height 5
checkbox input "false"
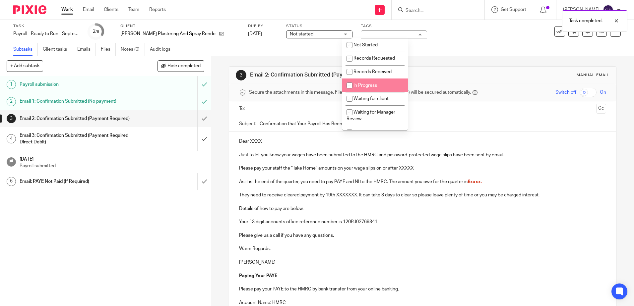
scroll to position [178, 0]
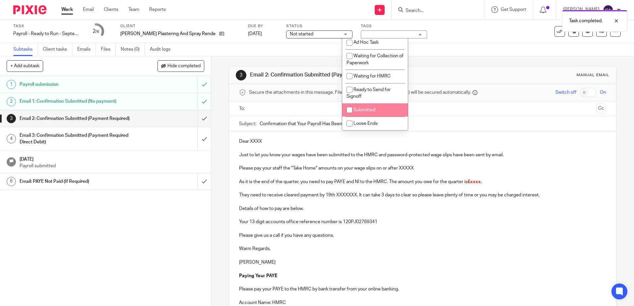
click at [369, 106] on li "Submitted" at bounding box center [375, 110] width 66 height 14
checkbox input "true"
click at [480, 194] on p "They need to receive cleared payment by 19th XXXXXXX. It can take 3 days to cle…" at bounding box center [422, 195] width 367 height 7
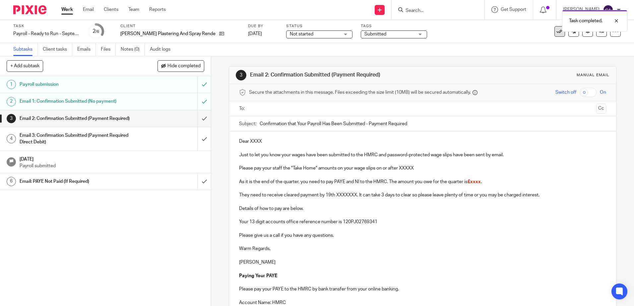
click at [556, 33] on icon at bounding box center [559, 31] width 7 height 7
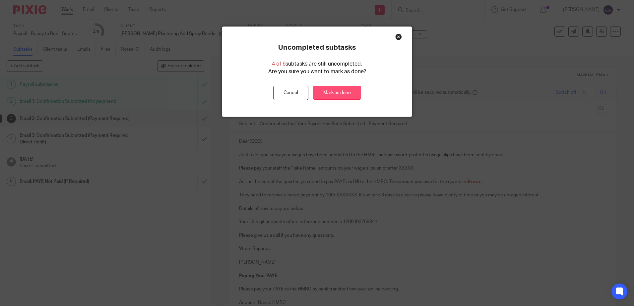
click at [330, 92] on link "Mark as done" at bounding box center [337, 93] width 48 height 14
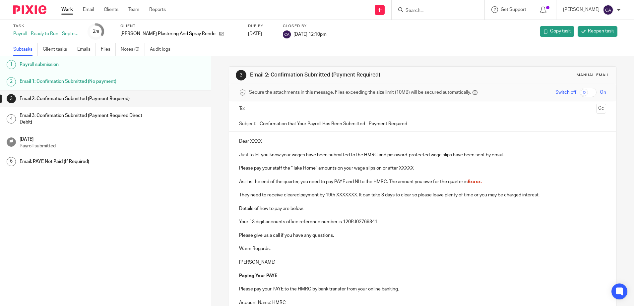
click at [63, 10] on link "Work" at bounding box center [67, 9] width 12 height 7
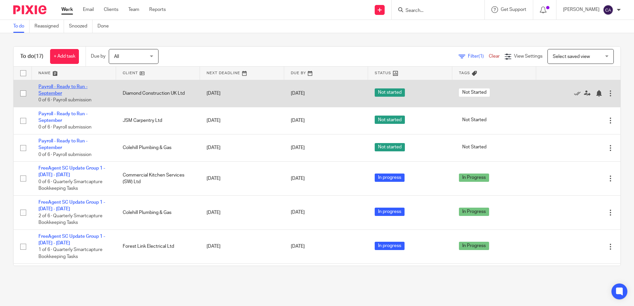
click at [53, 85] on link "Payroll - Ready to Run - September" at bounding box center [62, 90] width 49 height 11
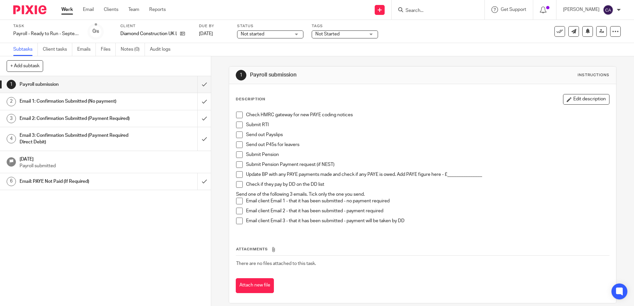
click at [238, 116] on span at bounding box center [239, 115] width 7 height 7
click at [236, 122] on span at bounding box center [239, 125] width 7 height 7
click at [236, 135] on span at bounding box center [239, 135] width 7 height 7
click at [324, 135] on p "Send out Payslips" at bounding box center [427, 135] width 363 height 7
click at [73, 117] on h1 "Email 2: Confirmation Submitted (Payment Required)" at bounding box center [77, 119] width 114 height 10
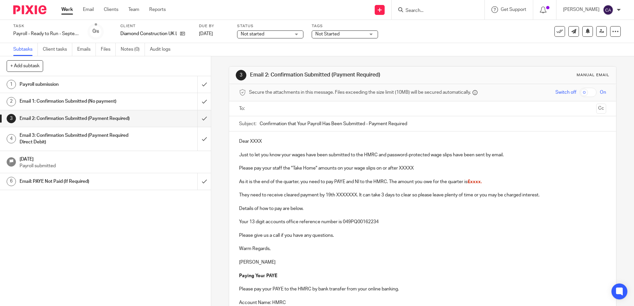
click at [81, 101] on h1 "Email 1: Confirmation Submitted (No payment)" at bounding box center [77, 101] width 114 height 10
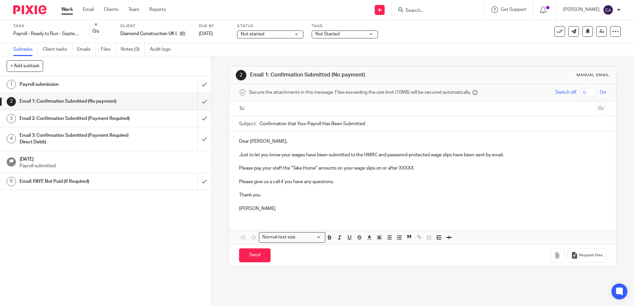
click at [274, 172] on p at bounding box center [422, 175] width 367 height 7
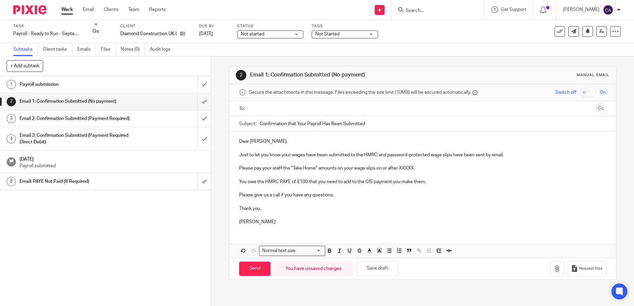
click at [368, 178] on p at bounding box center [422, 175] width 367 height 7
click at [433, 183] on p "You owe the HMRC PAYE of £100 that you need to add to the CIS payment you make …" at bounding box center [422, 182] width 367 height 7
click at [433, 182] on p "You owe the HMRC PAYE of £100 that you need to add to the CIS payment you make …" at bounding box center [422, 182] width 367 height 7
drag, startPoint x: 431, startPoint y: 182, endPoint x: 208, endPoint y: 180, distance: 222.8
click at [208, 180] on div "+ Add subtask Cancel + Add 1 Payroll submission 2 Email 1: Confirmation Submitt…" at bounding box center [317, 181] width 634 height 250
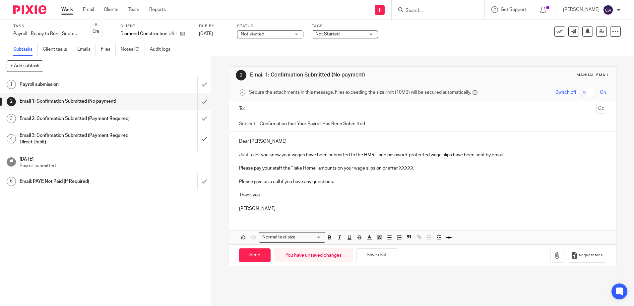
click at [338, 185] on p at bounding box center [422, 188] width 367 height 7
click at [70, 85] on h1 "Payroll submission" at bounding box center [77, 85] width 114 height 10
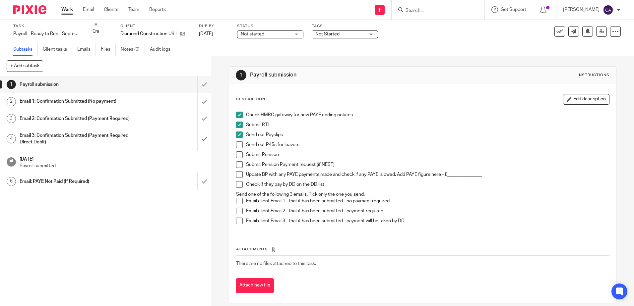
click at [53, 121] on h1 "Email 2: Confirmation Submitted (Payment Required)" at bounding box center [77, 119] width 114 height 10
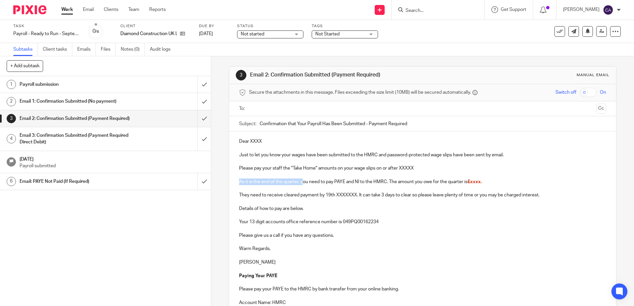
drag, startPoint x: 237, startPoint y: 181, endPoint x: 301, endPoint y: 184, distance: 64.0
click at [301, 184] on p "As it is the end of the quarter, you need to pay PAYE and NI to the HMRC. The a…" at bounding box center [422, 182] width 367 height 7
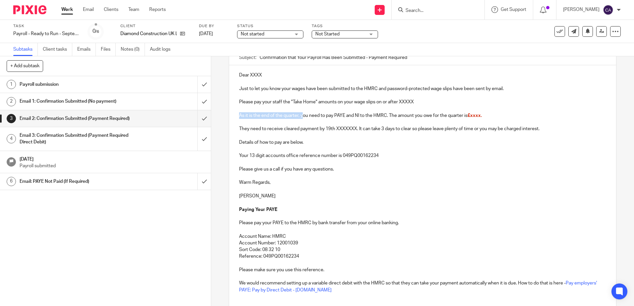
scroll to position [33, 0]
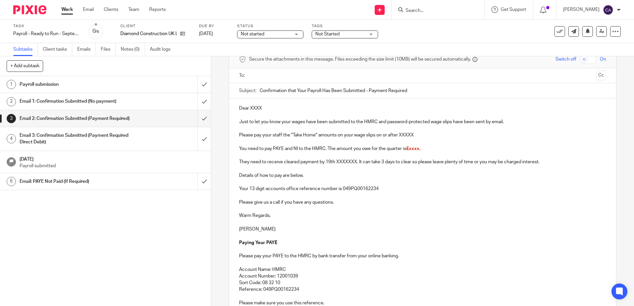
click at [290, 150] on p "You need to pay PAYE and NI to the HMRC. The amount you owe for the quarter is …" at bounding box center [422, 149] width 367 height 7
drag, startPoint x: 371, startPoint y: 150, endPoint x: 401, endPoint y: 150, distance: 29.8
click at [401, 150] on p "You need to pay PAYE and NI to the HMRC. The amount you owe for the quarter is …" at bounding box center [422, 149] width 367 height 7
click at [384, 150] on span "£xxxx." at bounding box center [382, 149] width 14 height 5
click at [385, 150] on span "£xxxx." at bounding box center [382, 149] width 14 height 5
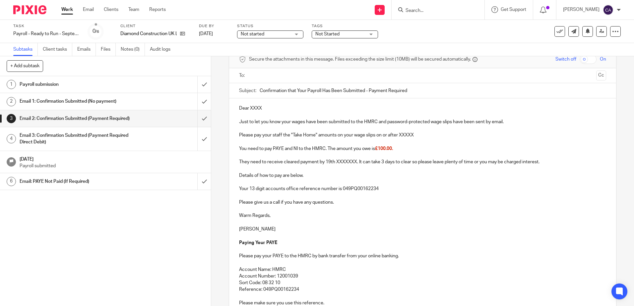
click at [376, 164] on p "They need to receive cleared payment by 19th XXXXXXX. It can take 3 days to cle…" at bounding box center [422, 162] width 367 height 7
click at [382, 172] on p at bounding box center [422, 169] width 367 height 7
click at [256, 106] on p "Dear XXXX" at bounding box center [422, 108] width 367 height 7
click at [274, 135] on p "Please pay your staff the "Take Home" amounts on your wage slips on or after XX…" at bounding box center [422, 135] width 367 height 7
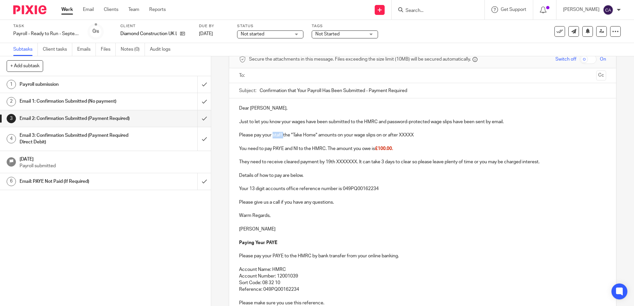
click at [274, 135] on p "Please pay your staff the "Take Home" amounts on your wage slips on or after XX…" at bounding box center [422, 135] width 367 height 7
click at [387, 134] on p "Please pay the "Take Home" amounts on your wage slips on or after XXXXX" at bounding box center [422, 135] width 367 height 7
click at [327, 168] on p at bounding box center [422, 169] width 367 height 7
click at [279, 149] on p "You need to pay PAYE and NI to the HMRC. The amount you owe is £100.00." at bounding box center [422, 149] width 367 height 7
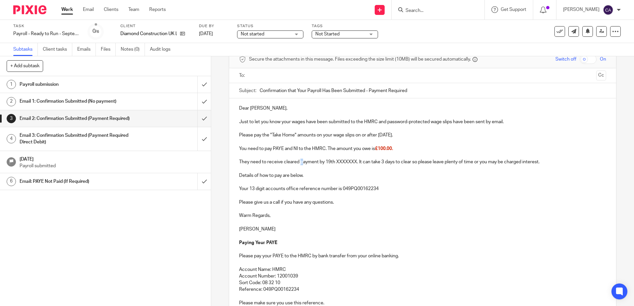
click at [301, 163] on p "They need to receive cleared payment by 19th XXXXXXX. It can take 3 days to cle…" at bounding box center [422, 162] width 367 height 7
click at [363, 185] on p at bounding box center [422, 182] width 367 height 7
click at [343, 164] on p "They need to receive cleared payment by 19th XXXXXXX. It can take 3 days to cle…" at bounding box center [422, 162] width 367 height 7
click at [336, 178] on p "Details of how to pay are below." at bounding box center [422, 175] width 367 height 7
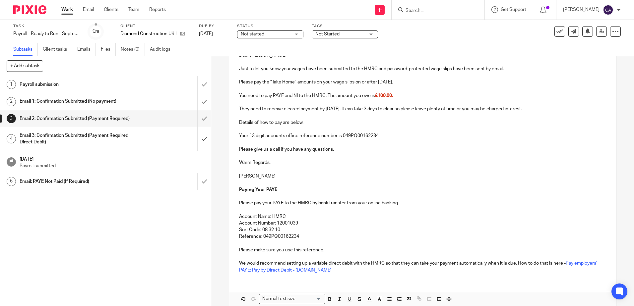
scroll to position [118, 0]
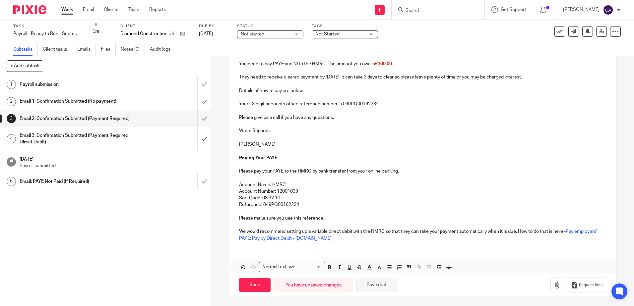
click at [376, 290] on button "Save draft" at bounding box center [377, 285] width 42 height 14
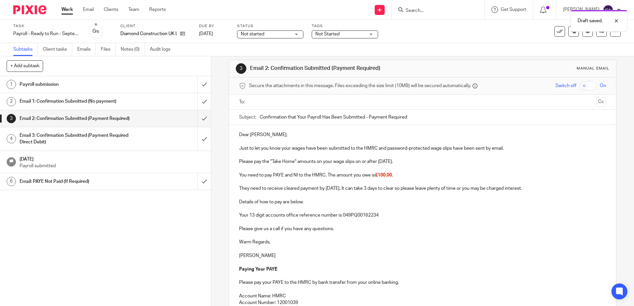
scroll to position [0, 0]
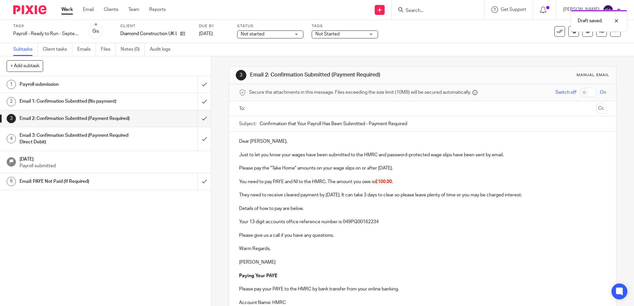
click at [369, 182] on p "You need to pay PAYE and NI to the HMRC. The amount you owe is £100.00." at bounding box center [422, 182] width 367 height 7
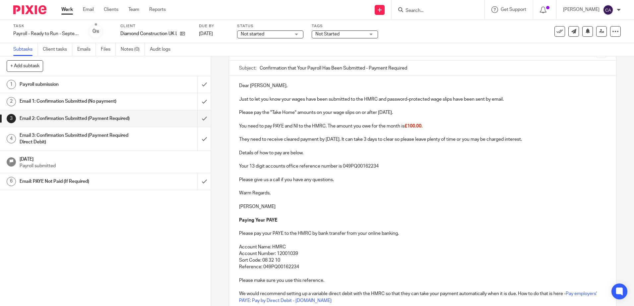
scroll to position [118, 0]
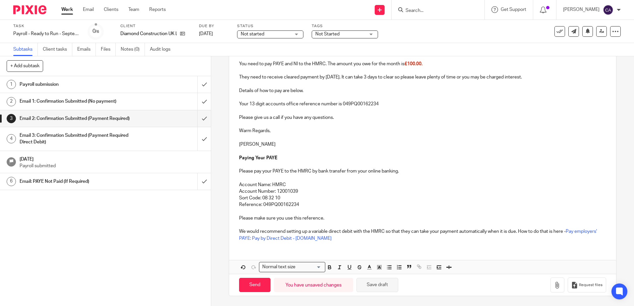
click at [381, 285] on button "Save draft" at bounding box center [377, 285] width 42 height 14
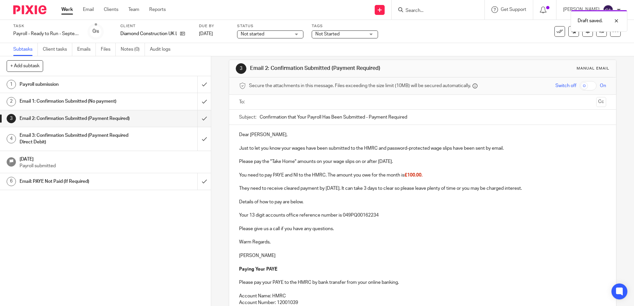
scroll to position [0, 0]
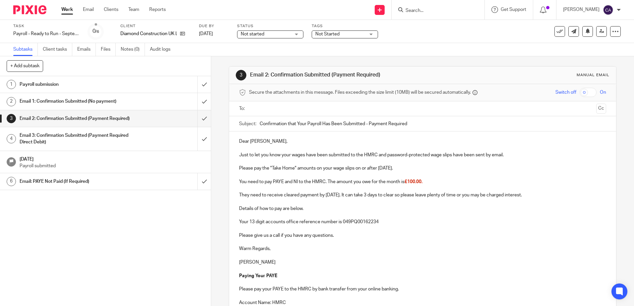
click at [366, 194] on p "They need to receive cleared payment by 19th October. It can take 3 days to cle…" at bounding box center [422, 195] width 367 height 7
click at [395, 210] on p "Details of how to pay are below." at bounding box center [422, 209] width 367 height 7
click at [360, 189] on p at bounding box center [422, 188] width 367 height 7
click at [360, 203] on p at bounding box center [422, 202] width 367 height 7
click at [315, 212] on p at bounding box center [422, 215] width 367 height 7
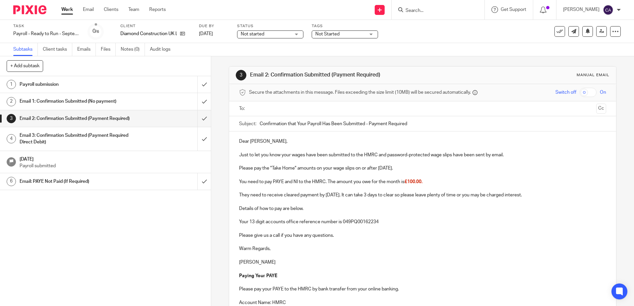
click at [315, 208] on p "Details of how to pay are below." at bounding box center [422, 209] width 367 height 7
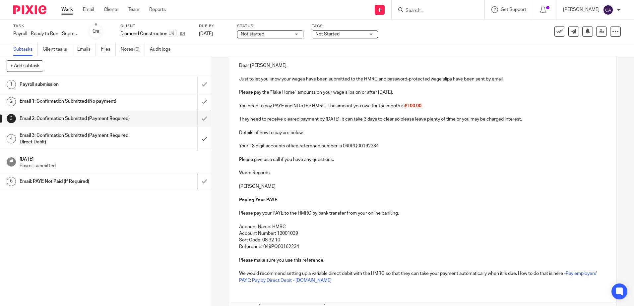
scroll to position [118, 0]
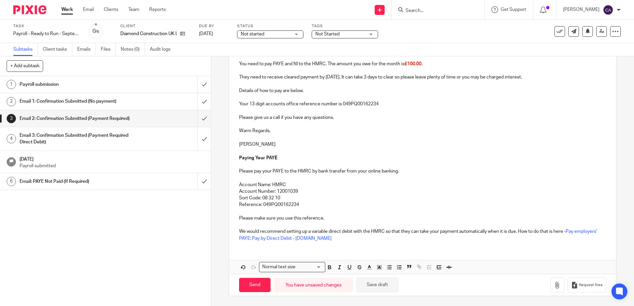
click at [376, 287] on button "Save draft" at bounding box center [377, 285] width 42 height 14
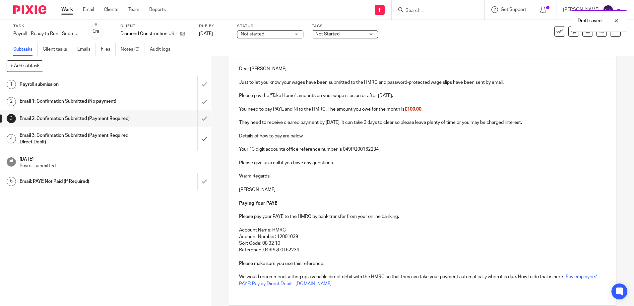
scroll to position [19, 0]
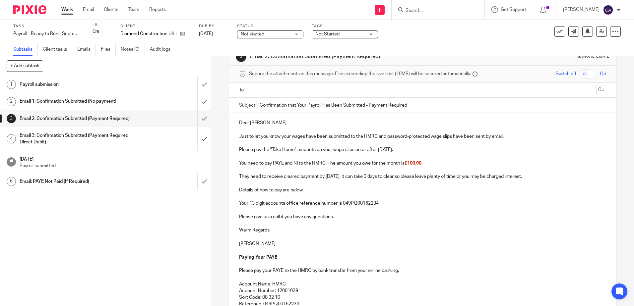
click at [306, 184] on p at bounding box center [422, 183] width 367 height 7
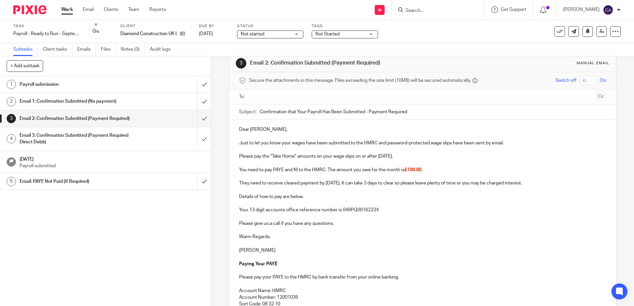
scroll to position [0, 0]
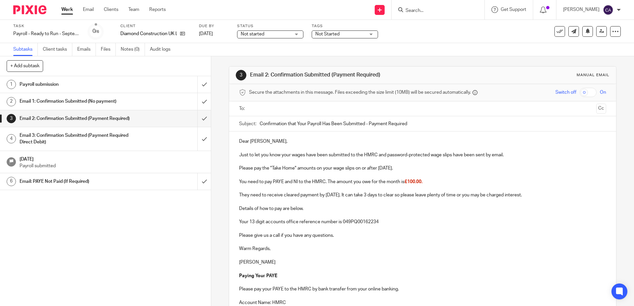
click at [298, 177] on p at bounding box center [422, 175] width 367 height 7
click at [333, 185] on p "You need to pay PAYE and NI to the HMRC. The amount you owe for the month is £1…" at bounding box center [422, 182] width 367 height 7
click at [346, 203] on p at bounding box center [422, 202] width 367 height 7
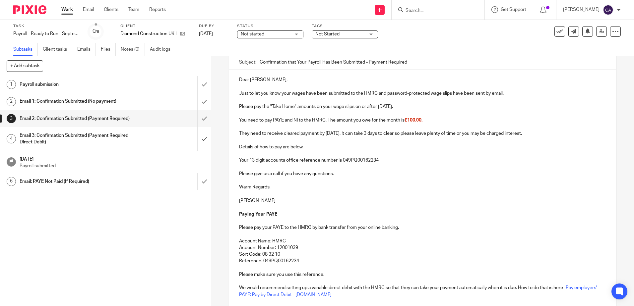
scroll to position [118, 0]
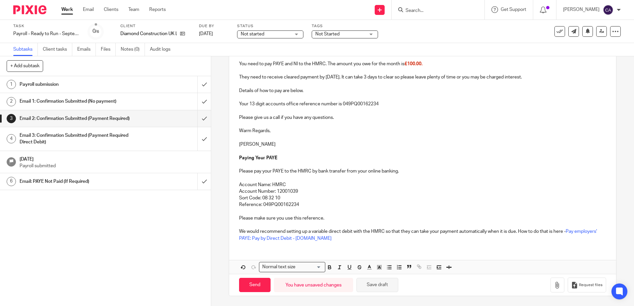
click at [364, 288] on button "Save draft" at bounding box center [377, 285] width 42 height 14
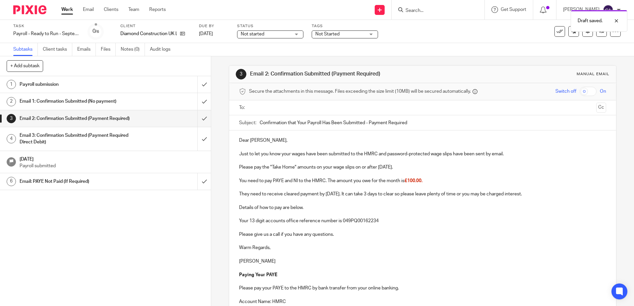
scroll to position [0, 0]
click at [274, 110] on input "text" at bounding box center [422, 109] width 342 height 8
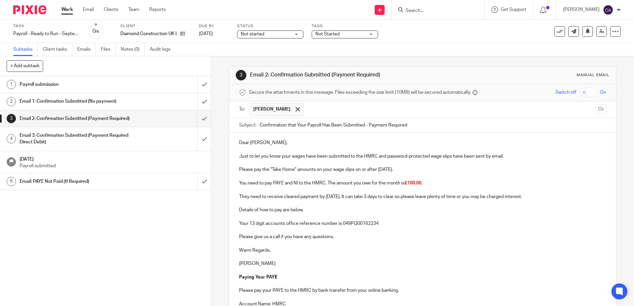
click at [295, 175] on p at bounding box center [422, 176] width 367 height 7
click at [345, 184] on p "You need to pay PAYE and NI to the HMRC. The amount you owe for the month is £1…" at bounding box center [422, 183] width 367 height 7
click at [326, 113] on input "text" at bounding box center [450, 109] width 286 height 13
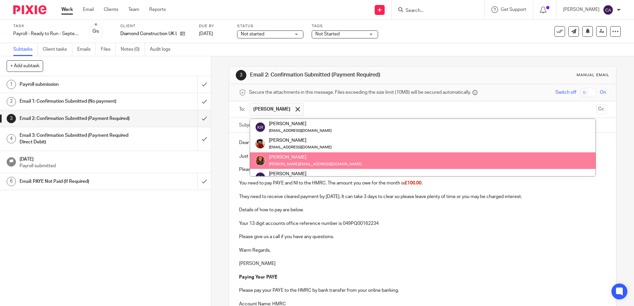
click at [357, 250] on p "Warm Regards," at bounding box center [422, 250] width 367 height 7
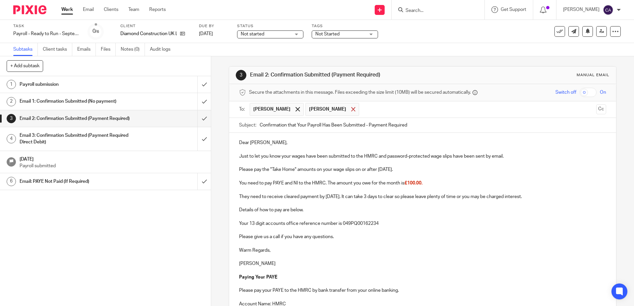
click at [349, 108] on div at bounding box center [353, 109] width 8 height 10
click at [295, 111] on span at bounding box center [297, 109] width 4 height 4
click at [266, 109] on input "text" at bounding box center [422, 109] width 342 height 8
click at [318, 175] on p at bounding box center [422, 176] width 367 height 7
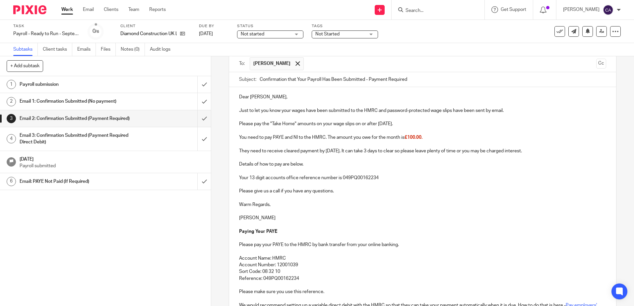
scroll to position [119, 0]
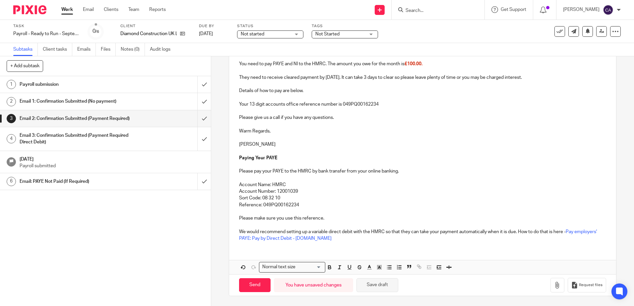
click at [375, 283] on button "Save draft" at bounding box center [377, 285] width 42 height 14
click at [362, 289] on button "Save draft" at bounding box center [377, 285] width 42 height 14
click at [252, 286] on input "Send" at bounding box center [254, 285] width 31 height 14
type input "Sent"
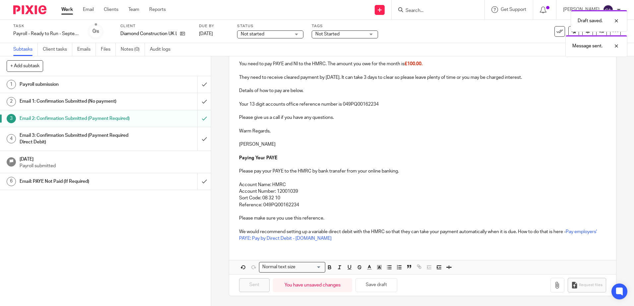
click at [88, 86] on h1 "Payroll submission" at bounding box center [77, 85] width 114 height 10
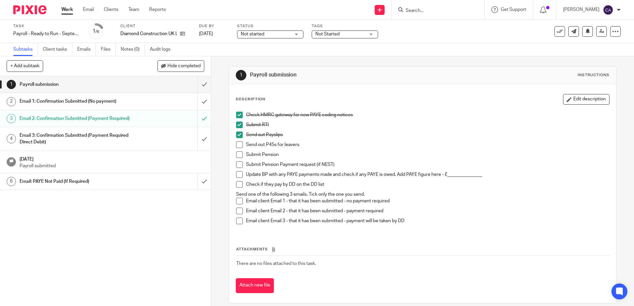
click at [238, 209] on span at bounding box center [239, 211] width 7 height 7
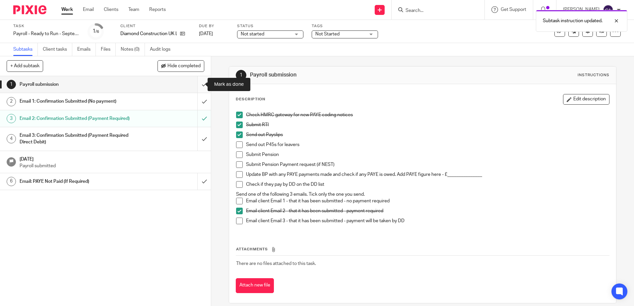
click at [199, 86] on input "submit" at bounding box center [105, 84] width 211 height 17
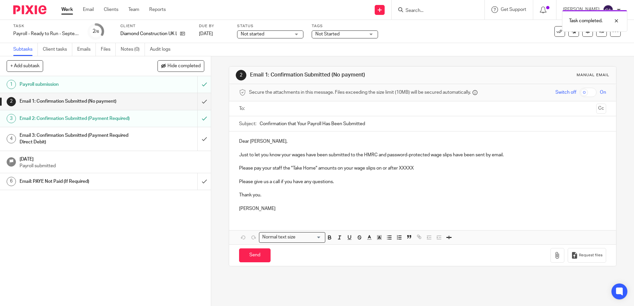
click at [349, 32] on span "Not Started" at bounding box center [340, 34] width 50 height 7
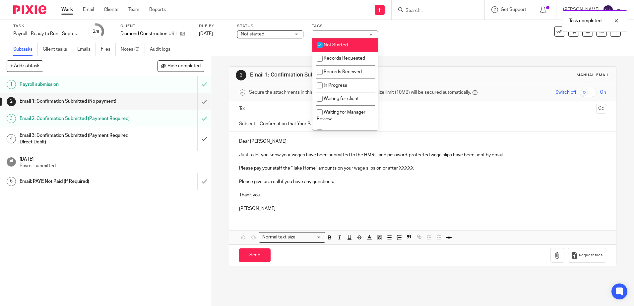
click at [351, 45] on li "Not Started" at bounding box center [345, 45] width 66 height 14
checkbox input "false"
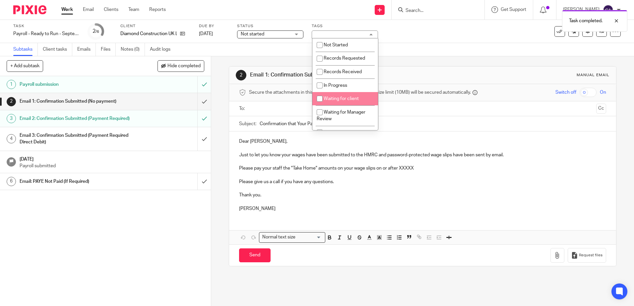
scroll to position [178, 0]
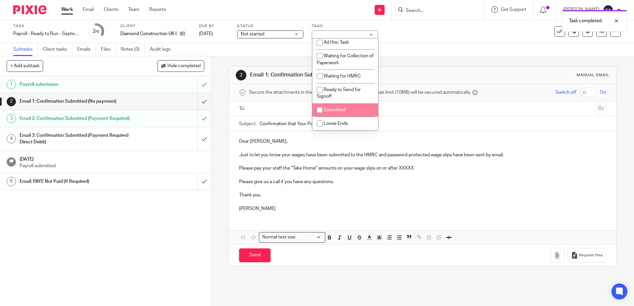
click at [338, 106] on li "Submitted" at bounding box center [345, 110] width 66 height 14
checkbox input "true"
click at [456, 172] on p at bounding box center [422, 175] width 367 height 7
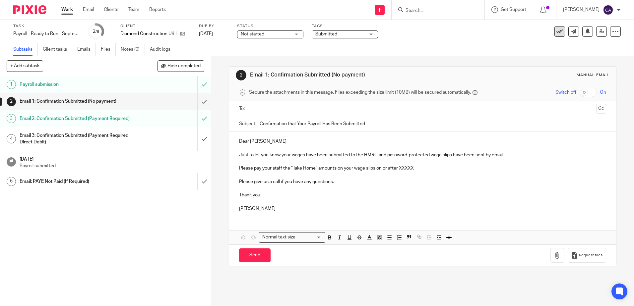
click at [556, 33] on icon at bounding box center [559, 31] width 7 height 7
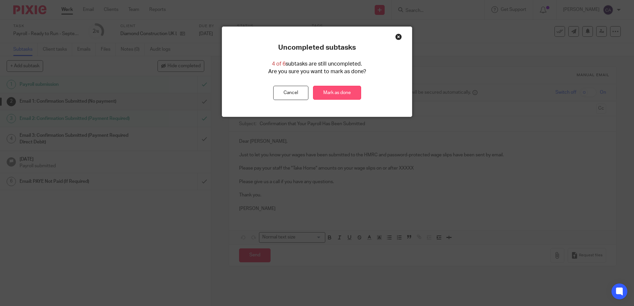
click at [347, 98] on link "Mark as done" at bounding box center [337, 93] width 48 height 14
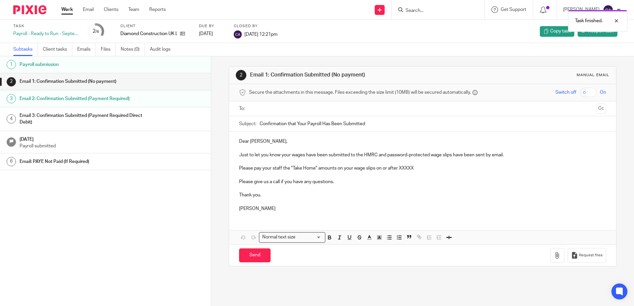
click at [68, 10] on link "Work" at bounding box center [67, 9] width 12 height 7
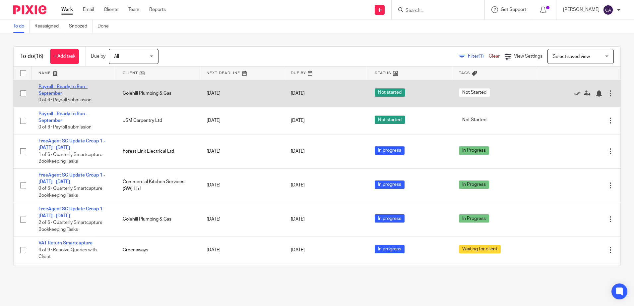
click at [48, 86] on link "Payroll - Ready to Run - September" at bounding box center [62, 90] width 49 height 11
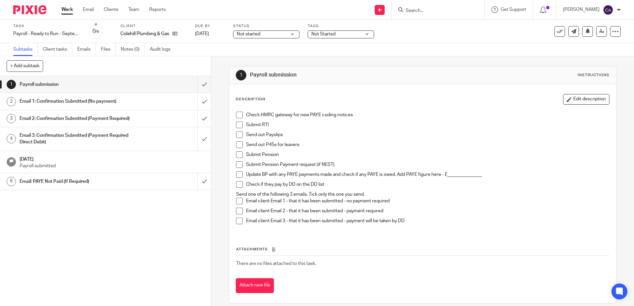
click at [238, 113] on span at bounding box center [239, 115] width 7 height 7
click at [236, 124] on span at bounding box center [239, 125] width 7 height 7
click at [237, 133] on span at bounding box center [239, 135] width 7 height 7
click at [175, 34] on icon at bounding box center [174, 33] width 5 height 5
click at [236, 201] on span at bounding box center [239, 201] width 7 height 7
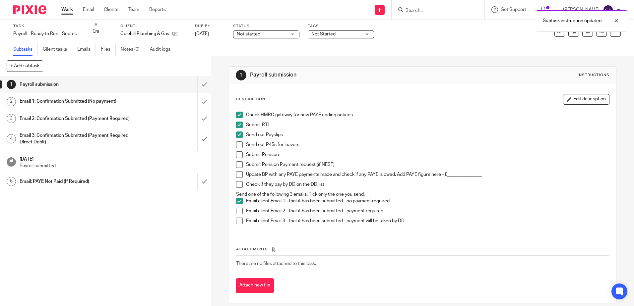
click at [81, 102] on h1 "Email 1: Confirmation Submitted (No payment)" at bounding box center [77, 101] width 114 height 10
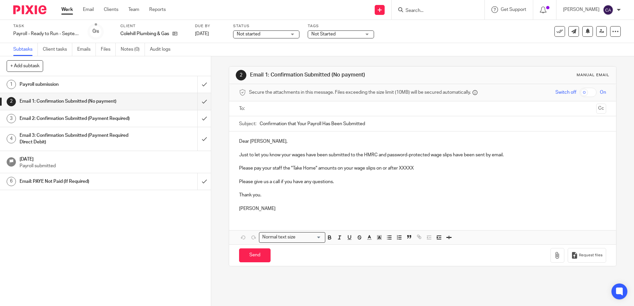
click at [293, 156] on p "Just to let you know your wages have been submitted to the HMRC and password-pr…" at bounding box center [422, 155] width 367 height 7
click at [387, 155] on p "Just to let you know your wages have been submitted to the HMRC and password-pr…" at bounding box center [422, 155] width 367 height 7
click at [454, 155] on p "Just to let you know your wages have been submitted to the HMRC and a password-…" at bounding box center [422, 155] width 367 height 7
click at [456, 155] on p "Just to let you know your wages have been submitted to the HMRC and a password-…" at bounding box center [422, 155] width 367 height 7
click at [463, 153] on p "Just to let you know your wages have been submitted to the HMRC and a password-…" at bounding box center [422, 155] width 367 height 7
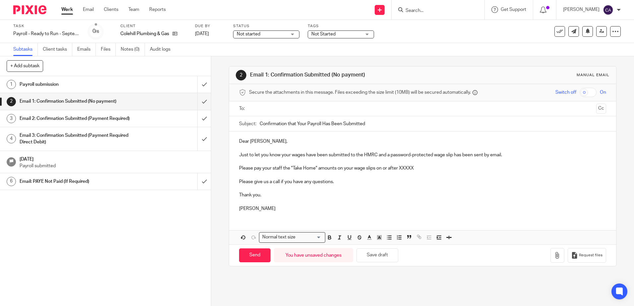
click at [302, 192] on p "Thank you." at bounding box center [422, 195] width 367 height 7
click at [277, 168] on p "Please pay your staff the "Take Home" amounts on your wage slips on or after XX…" at bounding box center [422, 168] width 367 height 7
click at [276, 169] on p "Please pay your staff the "Take Home" amounts on your wage slips on or after XX…" at bounding box center [422, 168] width 367 height 7
click at [384, 170] on p "Please pay the "Take Home" amounts on your wage slips on or after XXXXX" at bounding box center [422, 168] width 367 height 7
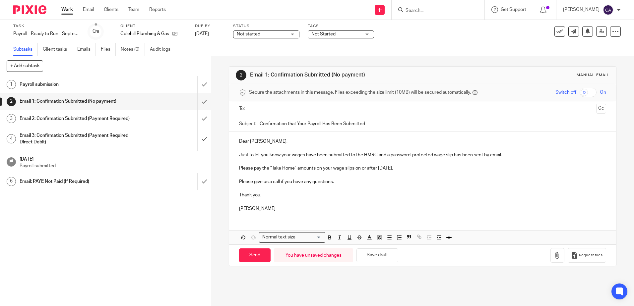
click at [321, 200] on p at bounding box center [422, 202] width 367 height 7
click at [379, 253] on button "Save draft" at bounding box center [377, 256] width 42 height 14
click at [279, 109] on input "text" at bounding box center [422, 109] width 342 height 8
click at [346, 186] on p "Please give us a call if you have any questions." at bounding box center [422, 183] width 367 height 7
click at [325, 203] on p at bounding box center [422, 203] width 367 height 7
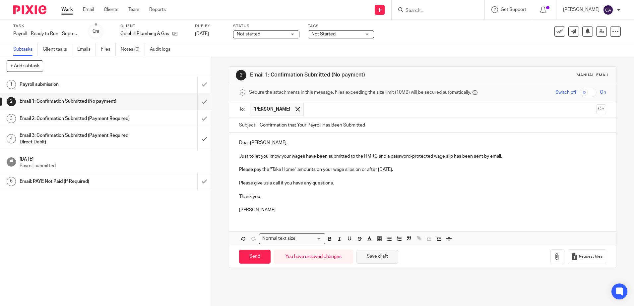
click at [386, 256] on button "Save draft" at bounding box center [377, 257] width 42 height 14
click at [250, 258] on input "Send" at bounding box center [254, 257] width 31 height 14
type input "Sent"
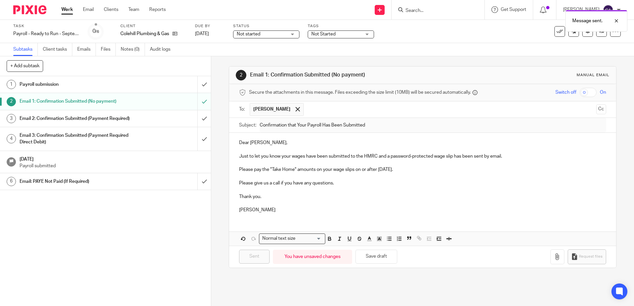
click at [107, 82] on h1 "Payroll submission" at bounding box center [77, 85] width 114 height 10
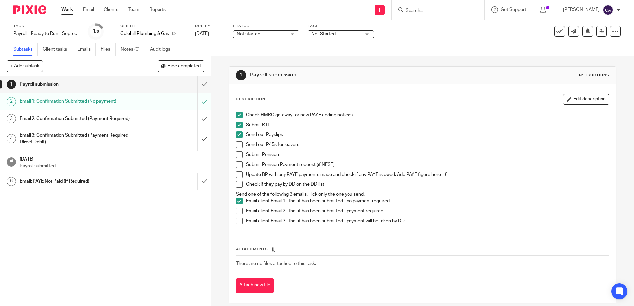
click at [389, 174] on p "Update BP with any PAYE payments made and check if any PAYE is owed. Add PAYE f…" at bounding box center [427, 174] width 363 height 7
click at [329, 34] on span "Not Started" at bounding box center [323, 34] width 24 height 5
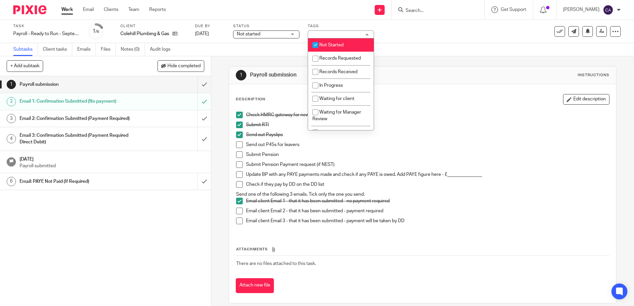
click at [331, 44] on span "Not Started" at bounding box center [331, 45] width 24 height 5
checkbox input "false"
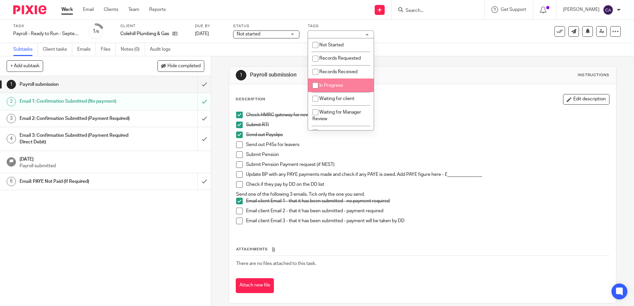
click at [337, 85] on span "In Progress" at bounding box center [331, 85] width 24 height 5
checkbox input "true"
click at [434, 45] on div "Subtasks Client tasks Emails Files Notes (0) Audit logs" at bounding box center [317, 49] width 634 height 13
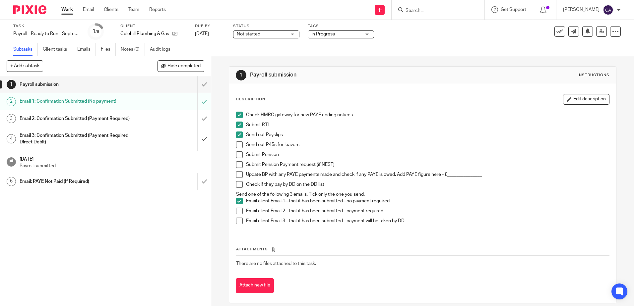
click at [273, 38] on div "Not started Not started" at bounding box center [266, 34] width 66 height 8
click at [269, 54] on li "In progress" at bounding box center [266, 59] width 66 height 14
click at [344, 61] on div "1 Payroll submission Instructions Description Edit description Check HMRC gatew…" at bounding box center [422, 184] width 387 height 257
click at [67, 8] on link "Work" at bounding box center [67, 9] width 12 height 7
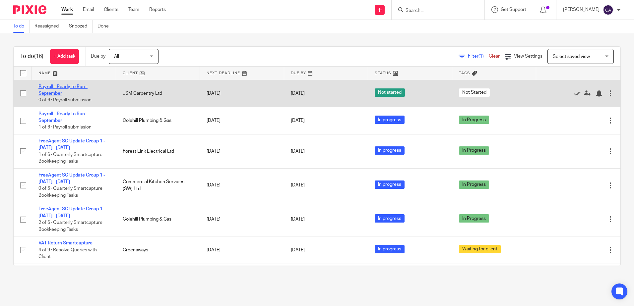
click at [55, 86] on link "Payroll - Ready to Run - September" at bounding box center [62, 90] width 49 height 11
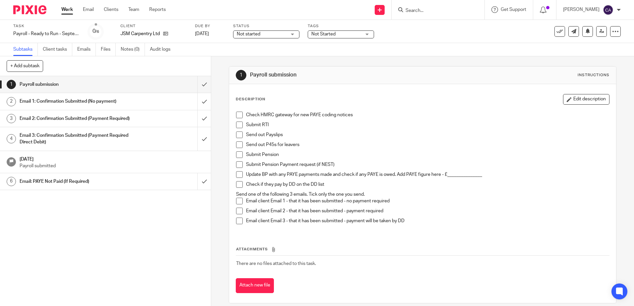
click at [239, 115] on span at bounding box center [239, 115] width 7 height 7
click at [236, 123] on span at bounding box center [239, 125] width 7 height 7
click at [243, 132] on li "Send out Payslips" at bounding box center [422, 137] width 373 height 10
click at [237, 133] on span at bounding box center [239, 135] width 7 height 7
click at [240, 200] on span at bounding box center [239, 201] width 7 height 7
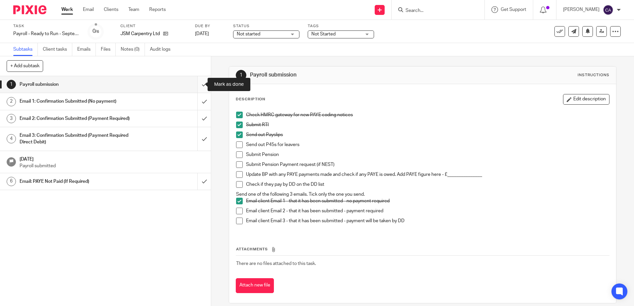
click at [194, 86] on input "submit" at bounding box center [105, 84] width 211 height 17
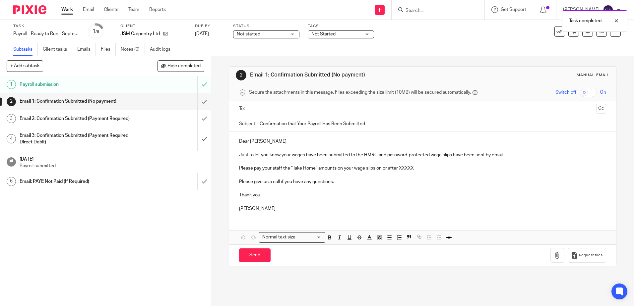
click at [281, 141] on p "Dear [PERSON_NAME]," at bounding box center [422, 141] width 367 height 7
click at [387, 156] on p "Just to let you know your wages have been submitted to the HMRC and password-pr…" at bounding box center [422, 155] width 367 height 7
click at [453, 153] on p "Just to let you know your wages have been submitted to the HMRC and a password-…" at bounding box center [422, 155] width 367 height 7
click at [454, 156] on p "Just to let you know your wages have been submitted to the HMRC and a password-…" at bounding box center [422, 155] width 367 height 7
click at [455, 155] on p "Just to let you know your wages have been submitted to the HMRC and a password-…" at bounding box center [422, 155] width 367 height 7
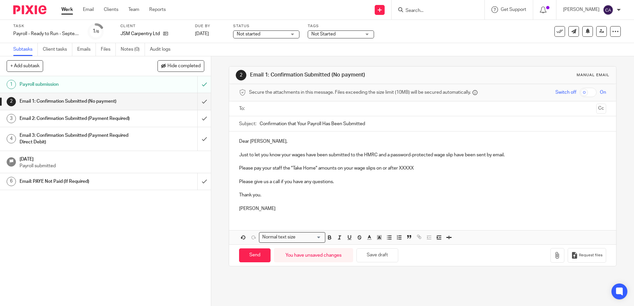
click at [464, 156] on p "Just to let you know your wages have been submitted to the HMRC and a password-…" at bounding box center [422, 155] width 367 height 7
click at [275, 168] on p "Please pay your staff the "Take Home" amounts on your wage slips on or after XX…" at bounding box center [422, 168] width 367 height 7
click at [331, 168] on p "Please pay yourself the "Take Home" amounts on your wage slips on or after XXXXX" at bounding box center [422, 168] width 367 height 7
click at [370, 167] on p "Please pay yourself the "Take Home" amount on your wage slips on or after XXXXX" at bounding box center [422, 168] width 367 height 7
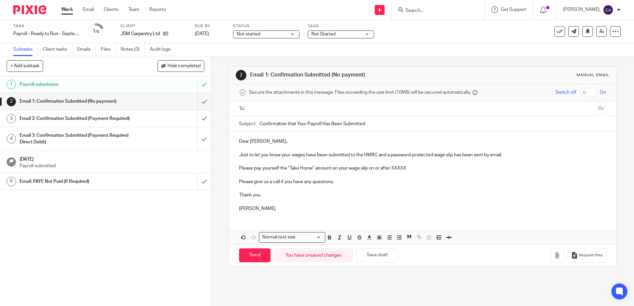
click at [397, 166] on p "Please pay yourself the "Take Home" amount on your wage slip on or after XXXXX" at bounding box center [422, 168] width 367 height 7
click at [366, 181] on p "Please give us a call if you have any questions." at bounding box center [422, 182] width 367 height 7
click at [380, 258] on button "Save draft" at bounding box center [377, 256] width 42 height 14
click at [267, 109] on input "text" at bounding box center [422, 109] width 342 height 8
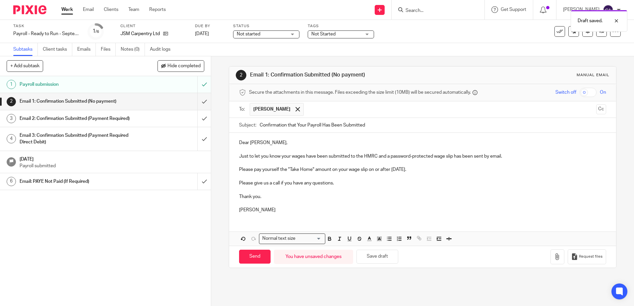
click at [347, 198] on p "Thank you." at bounding box center [422, 197] width 367 height 7
click at [369, 259] on button "Save draft" at bounding box center [377, 257] width 42 height 14
click at [316, 205] on p at bounding box center [422, 203] width 367 height 7
click at [373, 255] on button "Save draft" at bounding box center [377, 257] width 42 height 14
click at [245, 257] on input "Send" at bounding box center [254, 257] width 31 height 14
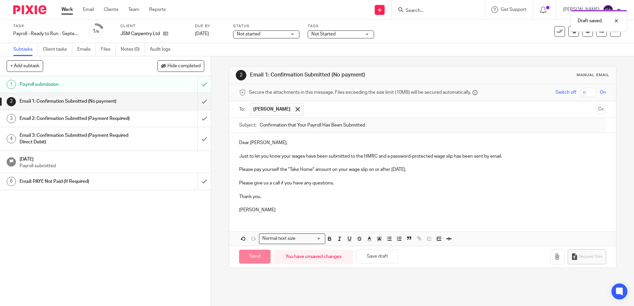
type input "Sent"
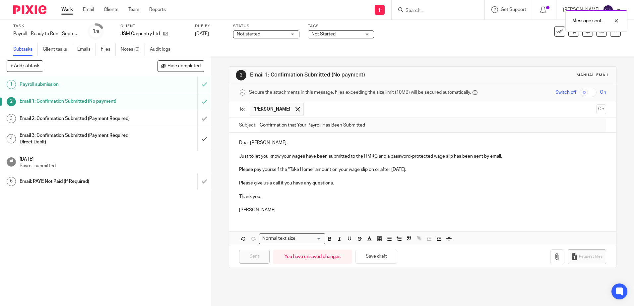
click at [326, 34] on span "Not Started" at bounding box center [323, 34] width 24 height 5
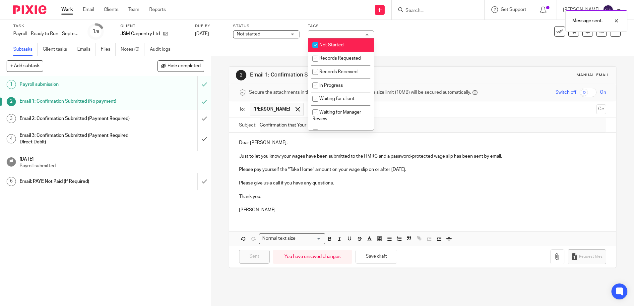
click at [330, 45] on span "Not Started" at bounding box center [331, 45] width 24 height 5
checkbox input "false"
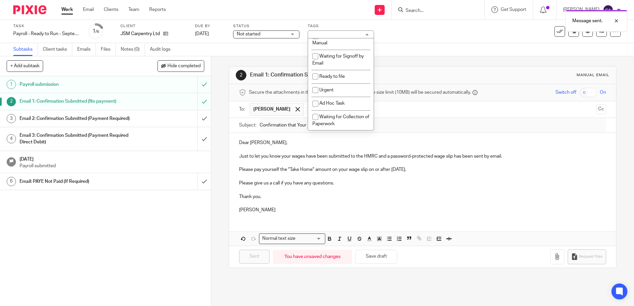
scroll to position [178, 0]
click at [340, 111] on span "Submitted" at bounding box center [330, 110] width 22 height 5
checkbox input "true"
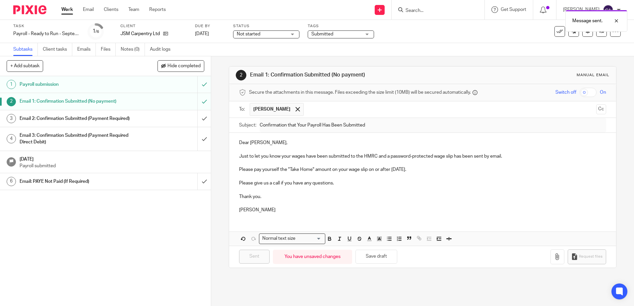
click at [435, 176] on p at bounding box center [422, 176] width 367 height 7
click at [556, 31] on icon at bounding box center [559, 31] width 7 height 7
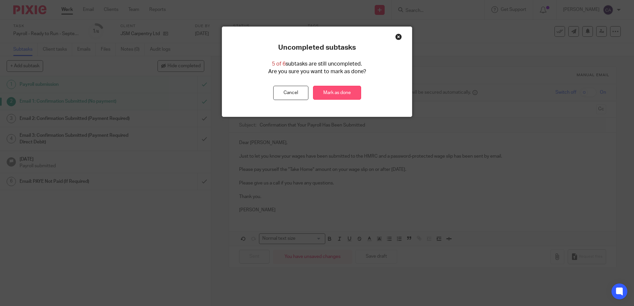
click at [340, 91] on link "Mark as done" at bounding box center [337, 93] width 48 height 14
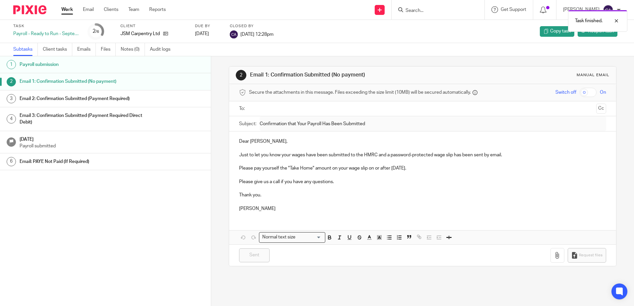
click at [65, 10] on link "Work" at bounding box center [67, 9] width 12 height 7
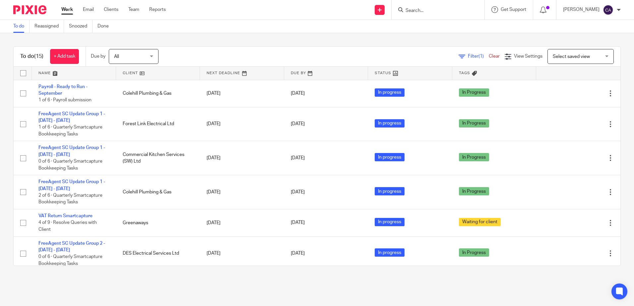
click at [48, 72] on link at bounding box center [74, 73] width 84 height 13
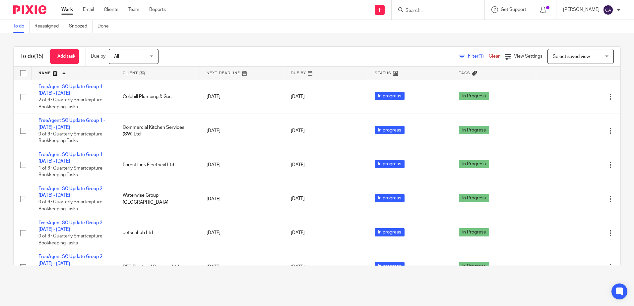
click at [256, 39] on div "To do (15) + Add task Due by All All Today Tomorrow This week Next week This mo…" at bounding box center [317, 156] width 634 height 246
click at [447, 13] on input "Search" at bounding box center [435, 11] width 60 height 6
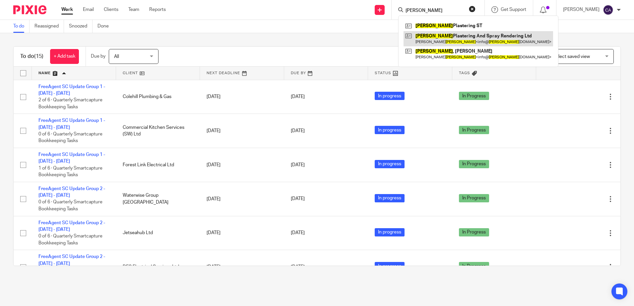
type input "williams"
click at [444, 34] on link at bounding box center [477, 38] width 149 height 15
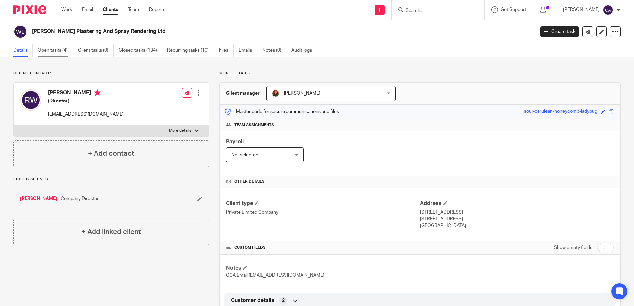
click at [52, 46] on link "Open tasks (4)" at bounding box center [55, 50] width 35 height 13
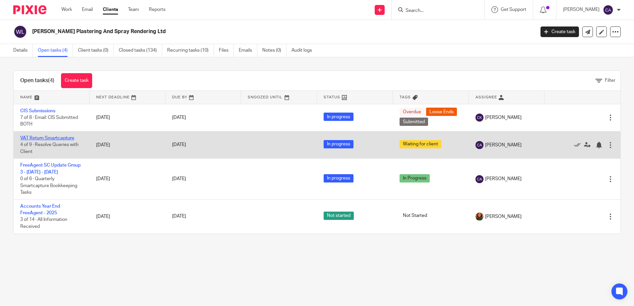
click at [52, 138] on link "VAT Return Smartcapture" at bounding box center [47, 138] width 54 height 5
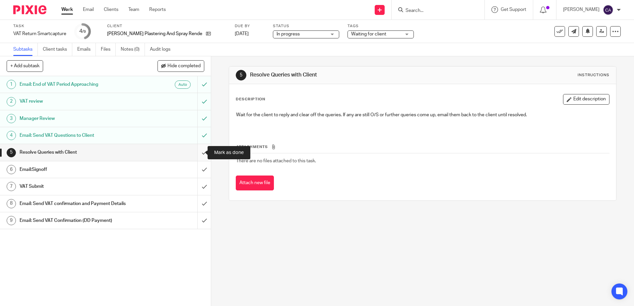
click at [198, 152] on input "submit" at bounding box center [105, 152] width 211 height 17
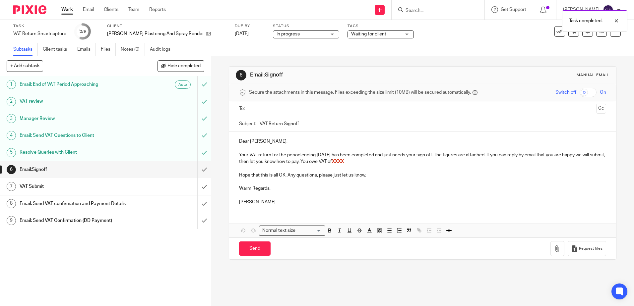
click at [288, 150] on p at bounding box center [422, 148] width 367 height 7
click at [290, 158] on p "Your VAT return for the period ending 30 Nov 2022 has been completed and just n…" at bounding box center [422, 159] width 367 height 14
click at [315, 155] on p "Your VAT return for the period ending 30 Nov 2022 has been completed and just n…" at bounding box center [422, 159] width 367 height 14
click at [320, 162] on p "Your VAT return for the period ending [DATE] has been completed and just needs …" at bounding box center [422, 159] width 367 height 14
click at [319, 154] on p "Your VAT return for the period ending [DATE] has been completed and just needs …" at bounding box center [422, 159] width 367 height 14
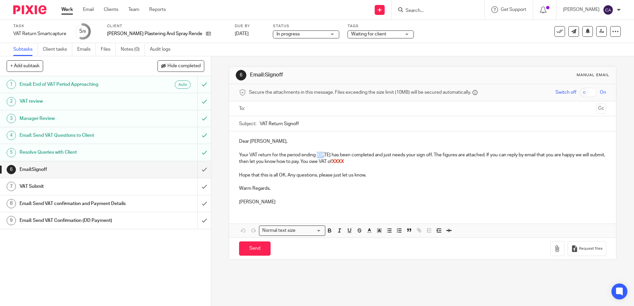
click at [319, 154] on p "Your VAT return for the period ending [DATE] has been completed and just needs …" at bounding box center [422, 159] width 367 height 14
click at [331, 154] on p "Your VAT return for the period ending [DATE] has been completed and just needs …" at bounding box center [422, 159] width 367 height 14
click at [317, 155] on p "Your VAT return for the period ending 30 Nov 2022 has been completed and just n…" at bounding box center [422, 159] width 367 height 14
click at [69, 151] on h1 "Resolve Queries with Client" at bounding box center [77, 153] width 114 height 10
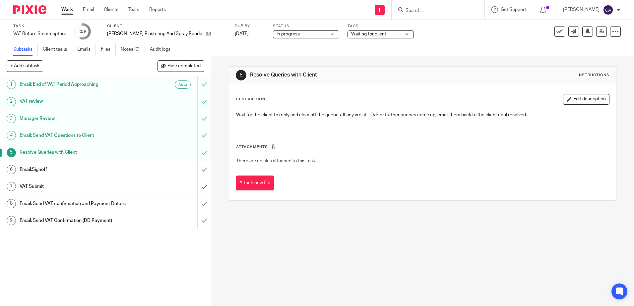
click at [43, 169] on h1 "Email:Signoff" at bounding box center [77, 170] width 114 height 10
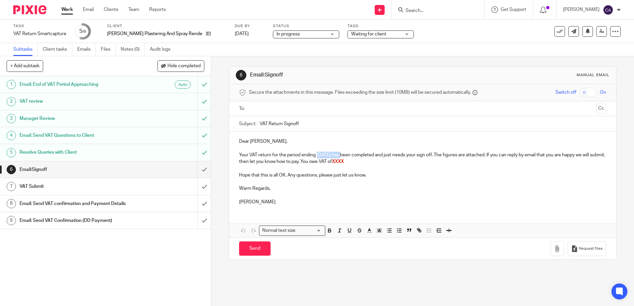
drag, startPoint x: 315, startPoint y: 156, endPoint x: 339, endPoint y: 156, distance: 24.2
click at [341, 156] on p "Your VAT return for the period ending 30 Nov 2022 has been completed and just n…" at bounding box center [422, 159] width 367 height 14
click at [331, 153] on p "Your VAT return for the period ending 30 Nov 2022 has been completed and just n…" at bounding box center [422, 159] width 367 height 14
click at [330, 153] on p "Your VAT return for the period ending 30 Nov 2022 has been completed and just n…" at bounding box center [422, 159] width 367 height 14
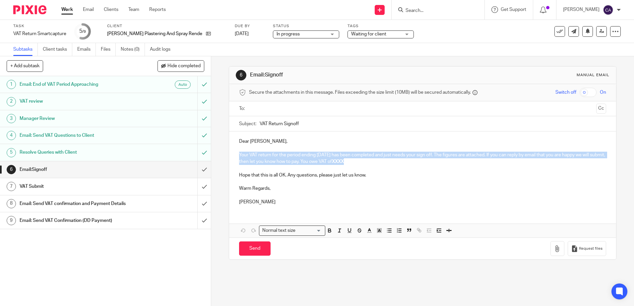
click at [329, 153] on p "Your VAT return for the period ending 30 Nov 2022 has been completed and just n…" at bounding box center [422, 159] width 367 height 14
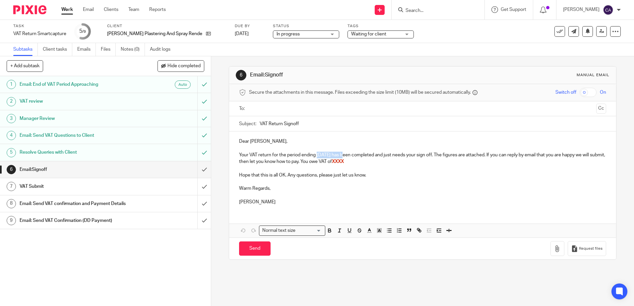
drag, startPoint x: 342, startPoint y: 156, endPoint x: 316, endPoint y: 157, distance: 26.2
click at [316, 157] on p "Your VAT return for the period ending 30 Nov 2022 has been completed and just n…" at bounding box center [422, 159] width 367 height 14
click at [383, 159] on p "Your VAT return for the period ending 31st August 2025 has been completed and j…" at bounding box center [422, 159] width 367 height 14
click at [417, 191] on p "Warm Regards," at bounding box center [422, 188] width 367 height 7
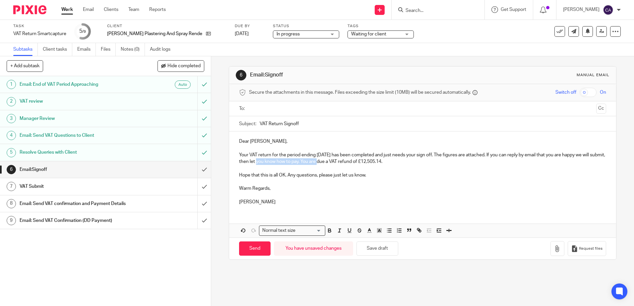
drag, startPoint x: 341, startPoint y: 162, endPoint x: 281, endPoint y: 164, distance: 60.4
click at [281, 164] on p "Your VAT return for the period ending 31st August 2025 has been completed and j…" at bounding box center [422, 159] width 367 height 14
click at [387, 160] on p "Your VAT return for the period ending 31st August 2025 has been completed and j…" at bounding box center [422, 159] width 367 height 14
click at [410, 166] on p at bounding box center [422, 168] width 367 height 7
click at [401, 179] on p at bounding box center [422, 182] width 367 height 7
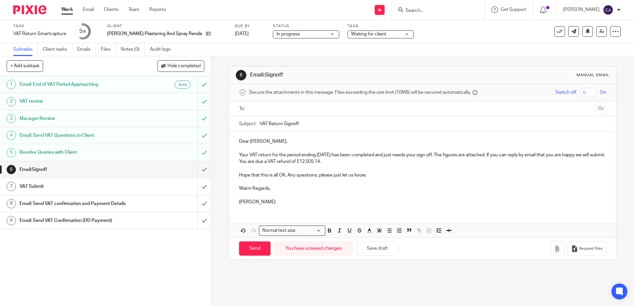
click at [389, 174] on p "Hope that this is all OK. Any questions, please just let us know." at bounding box center [422, 175] width 367 height 7
click at [382, 250] on button "Save draft" at bounding box center [377, 249] width 42 height 14
click at [338, 173] on p "Hope that this is all OK. Any questions, please just let us know." at bounding box center [422, 175] width 367 height 7
click at [376, 250] on button "Save draft" at bounding box center [377, 249] width 42 height 14
click at [554, 249] on icon "button" at bounding box center [557, 249] width 7 height 7
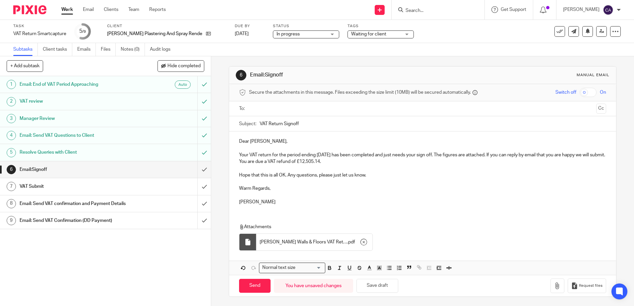
scroll to position [1, 0]
click at [361, 243] on icon "button" at bounding box center [363, 241] width 7 height 7
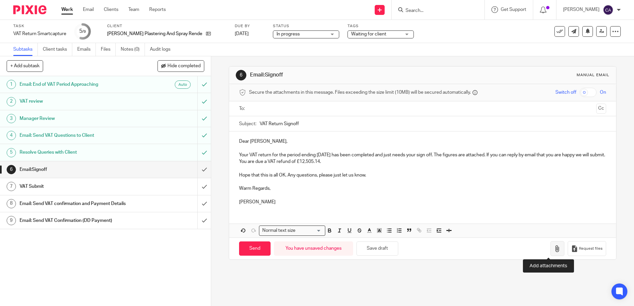
click at [554, 252] on button "button" at bounding box center [557, 248] width 14 height 15
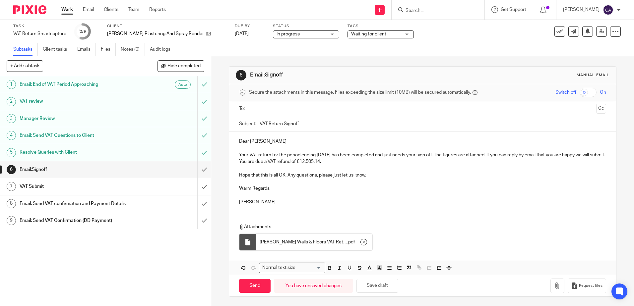
scroll to position [1, 0]
click at [320, 192] on p at bounding box center [422, 194] width 367 height 7
click button "Save draft"
click input "text"
click p "Warm Regards,"
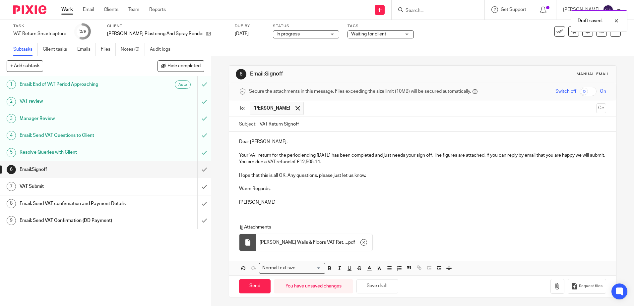
scroll to position [2, 0]
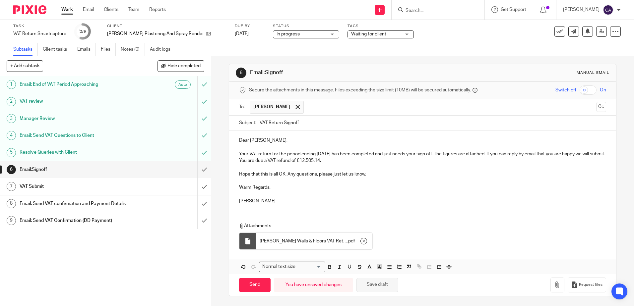
click button "Save draft"
click p "Chloe"
click button "Save draft"
click input "Send"
type input "Sent"
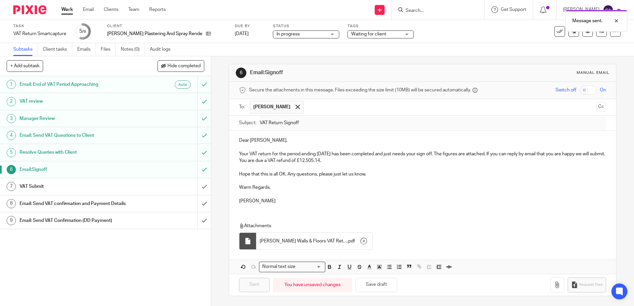
click span "Waiting for client"
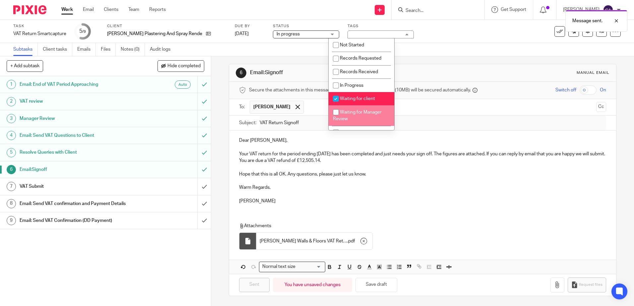
click span "Waiting for client"
checkbox input "false"
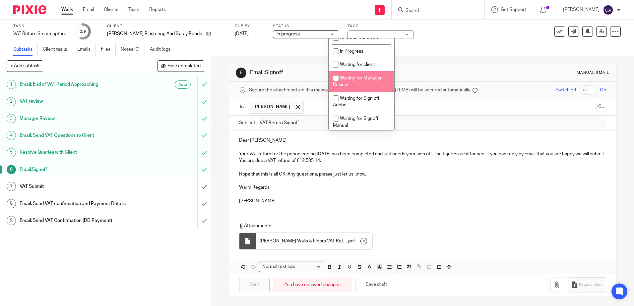
scroll to position [66, 0]
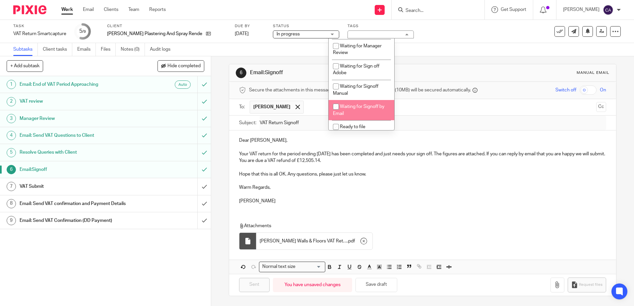
click span "Waiting for Signoff by Email"
checkbox input "true"
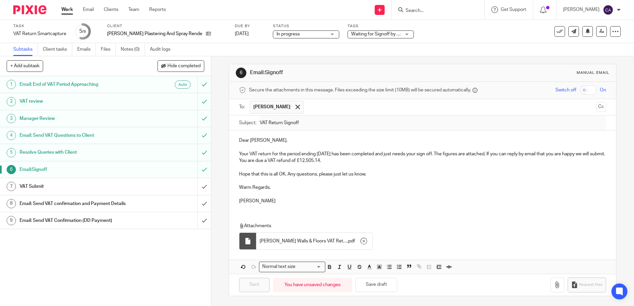
click p
click link "Work"
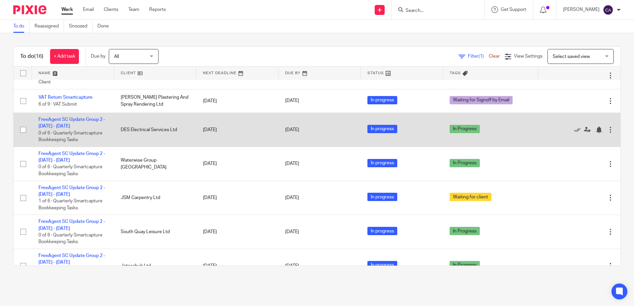
scroll to position [166, 0]
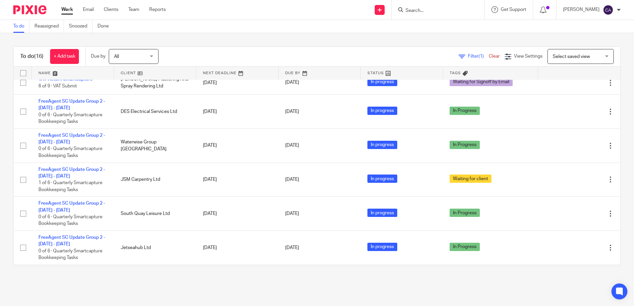
click at [44, 76] on link at bounding box center [73, 73] width 82 height 13
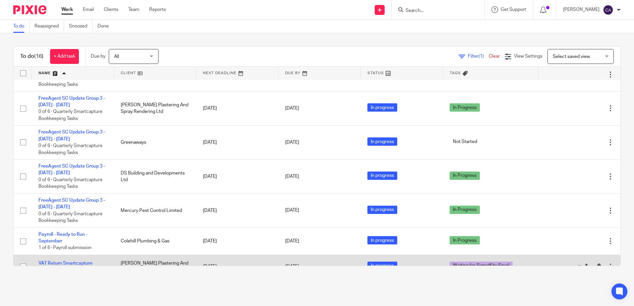
scroll to position [335, 0]
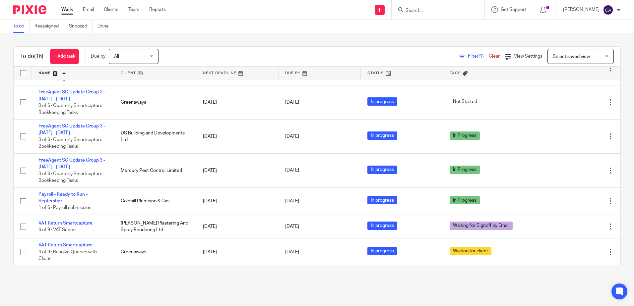
click at [226, 289] on main "To do Reassigned Snoozed Done To do (16) + Add task Due by All All [DATE] [DATE…" at bounding box center [317, 153] width 634 height 306
